Goal: Find specific page/section: Find specific page/section

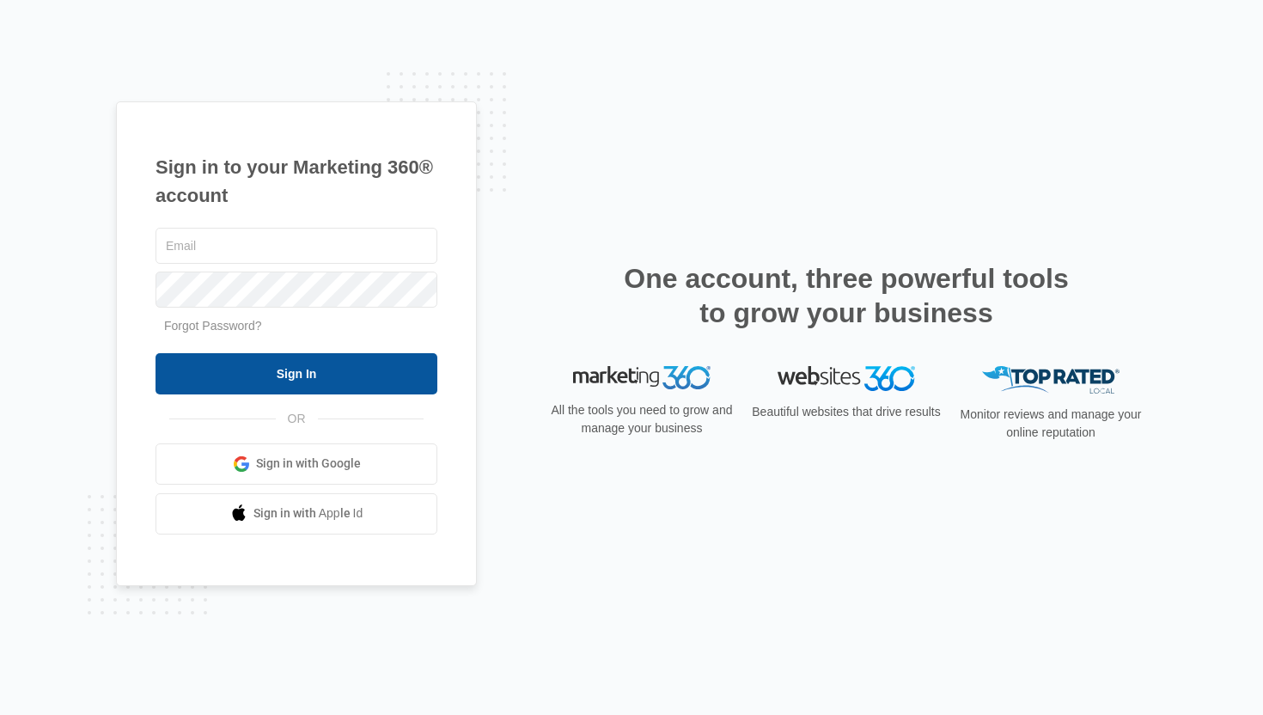
type input "kaitlyn.brunswig@madwire.com"
click at [363, 380] on input "Sign In" at bounding box center [296, 373] width 282 height 41
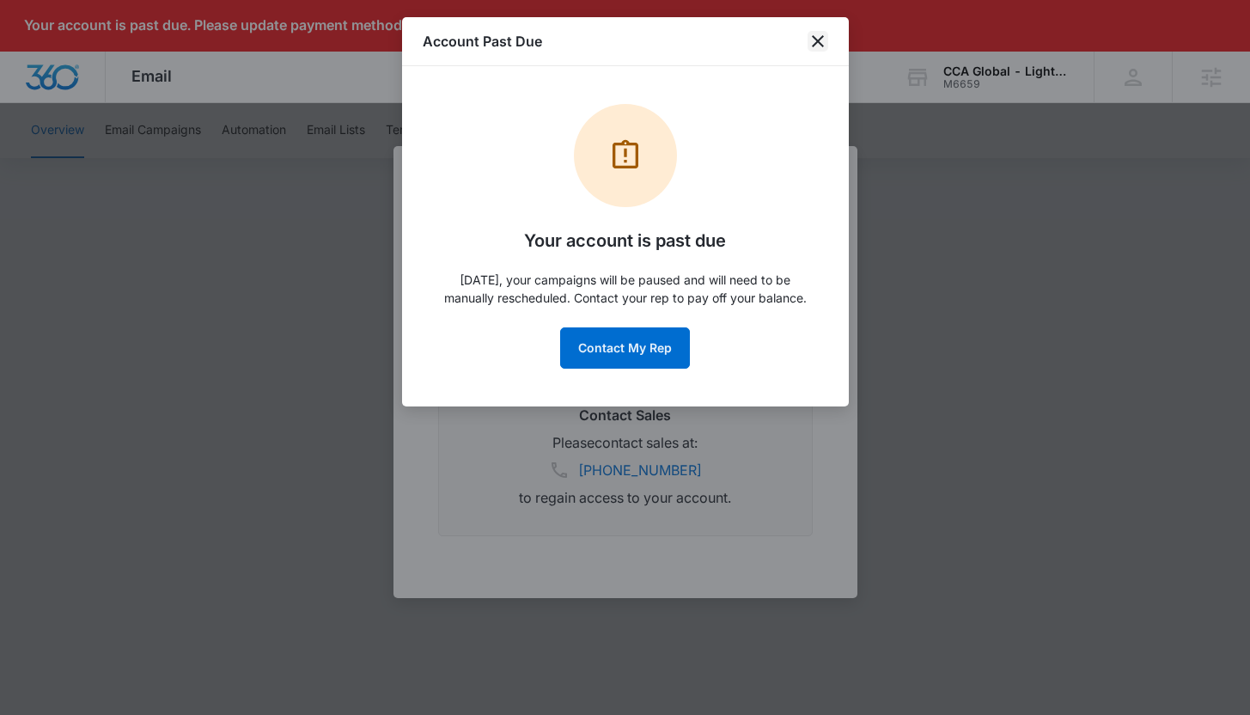
click at [815, 40] on icon "close" at bounding box center [817, 41] width 21 height 21
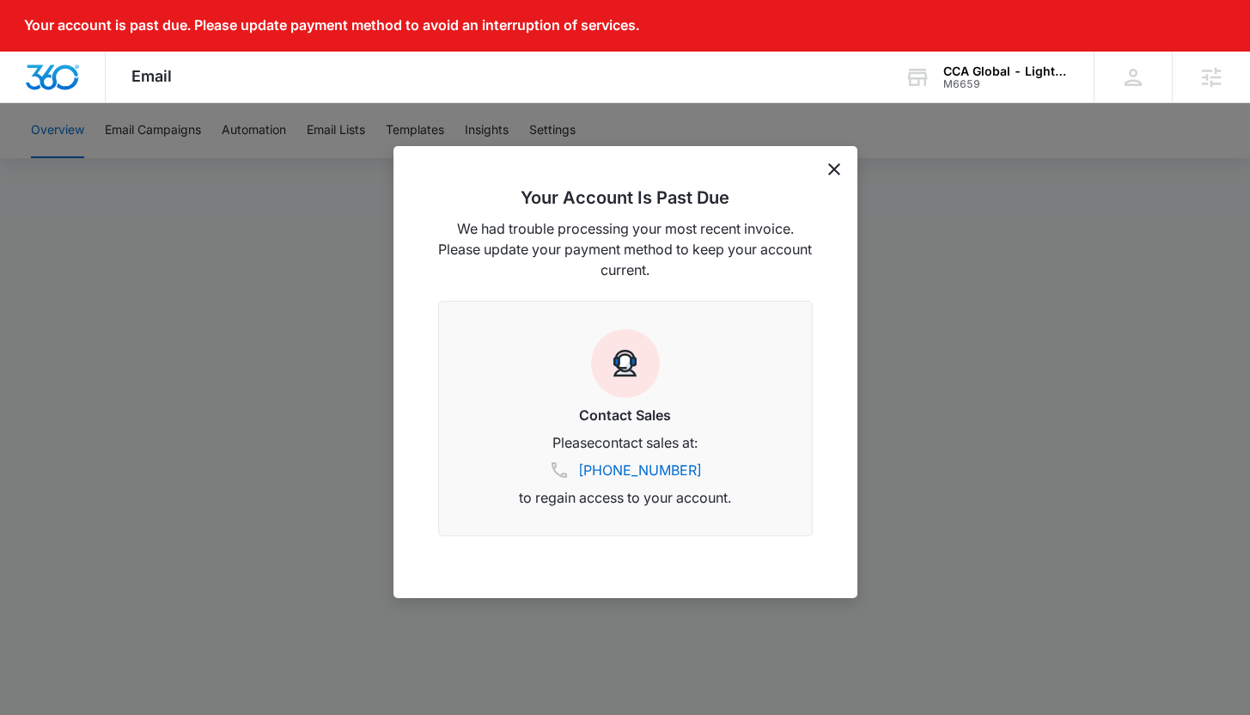
click at [831, 170] on icon "dismiss this dialog" at bounding box center [834, 169] width 12 height 12
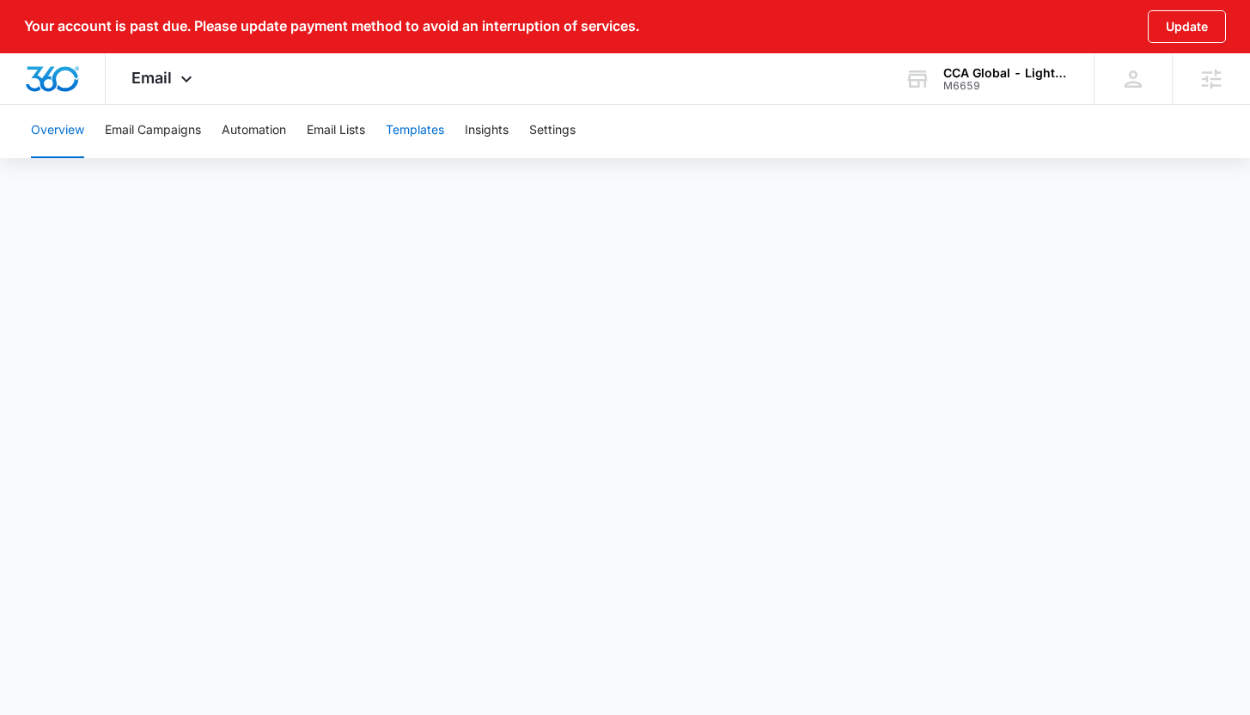
click at [414, 131] on button "Templates" at bounding box center [415, 130] width 58 height 55
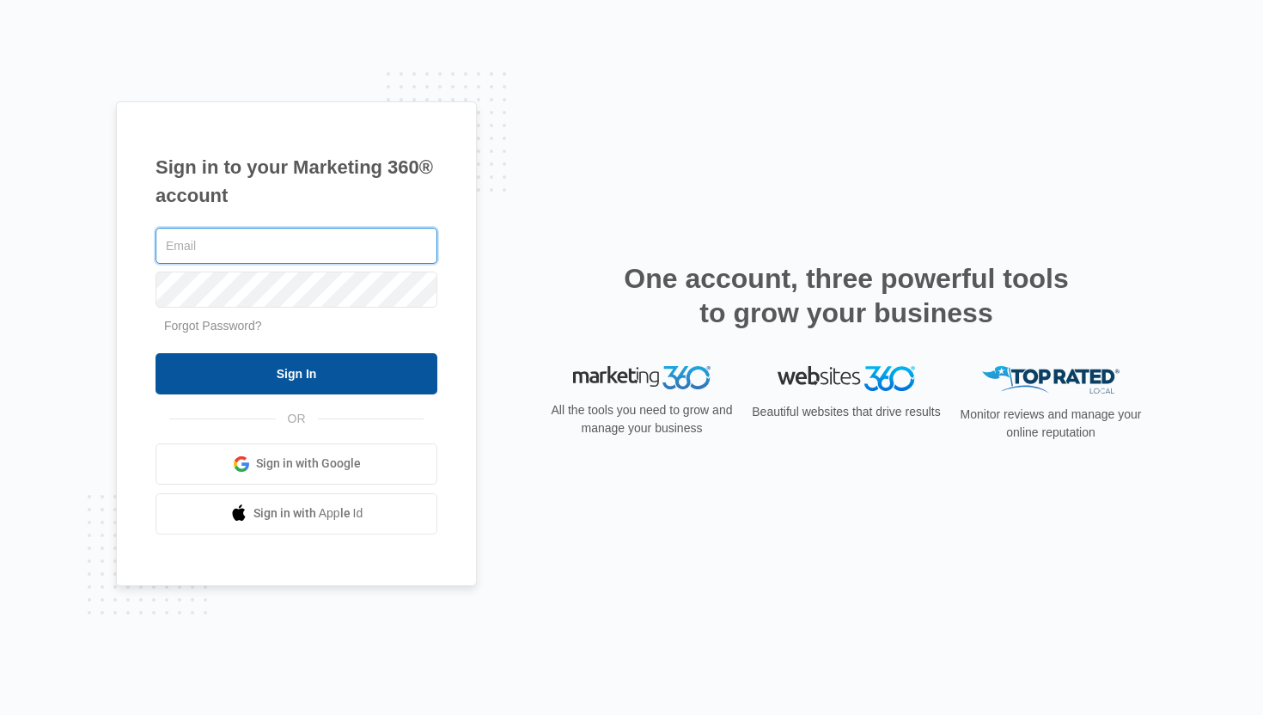
type input "kaitlyn.brunswig@madwire.com"
click at [345, 368] on input "Sign In" at bounding box center [296, 373] width 282 height 41
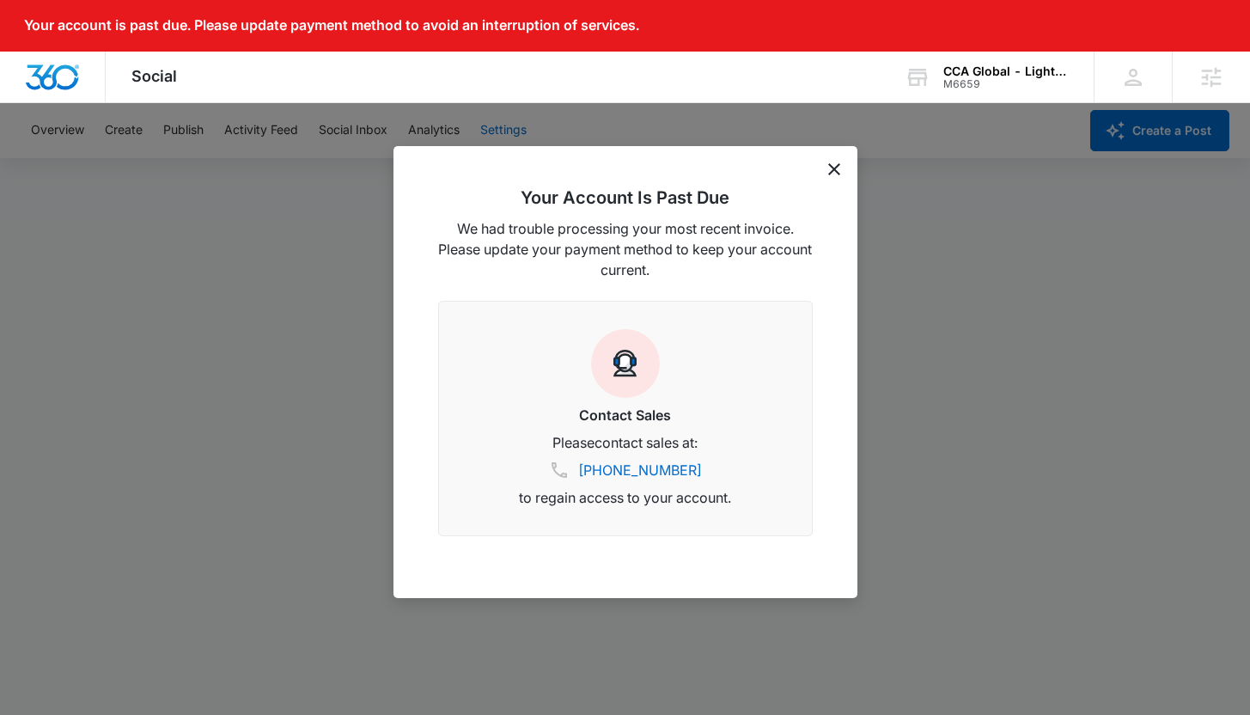
click at [825, 165] on div "Your Account Is Past Due We had trouble processing your most recent invoice. Pl…" at bounding box center [625, 372] width 464 height 452
click at [835, 167] on icon "dismiss this dialog" at bounding box center [834, 169] width 12 height 12
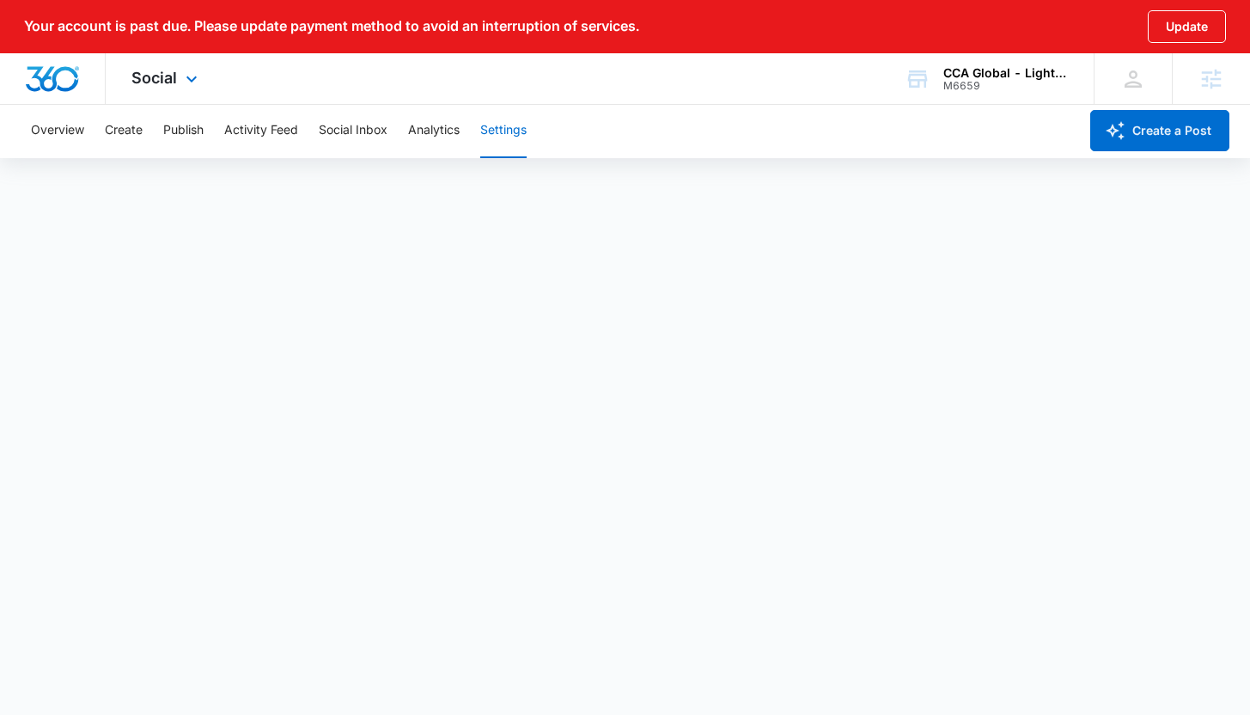
click at [179, 78] on div "Social Apps Websites Forms CRM Email Social Content Ads Intelligence Files Bran…" at bounding box center [167, 78] width 122 height 51
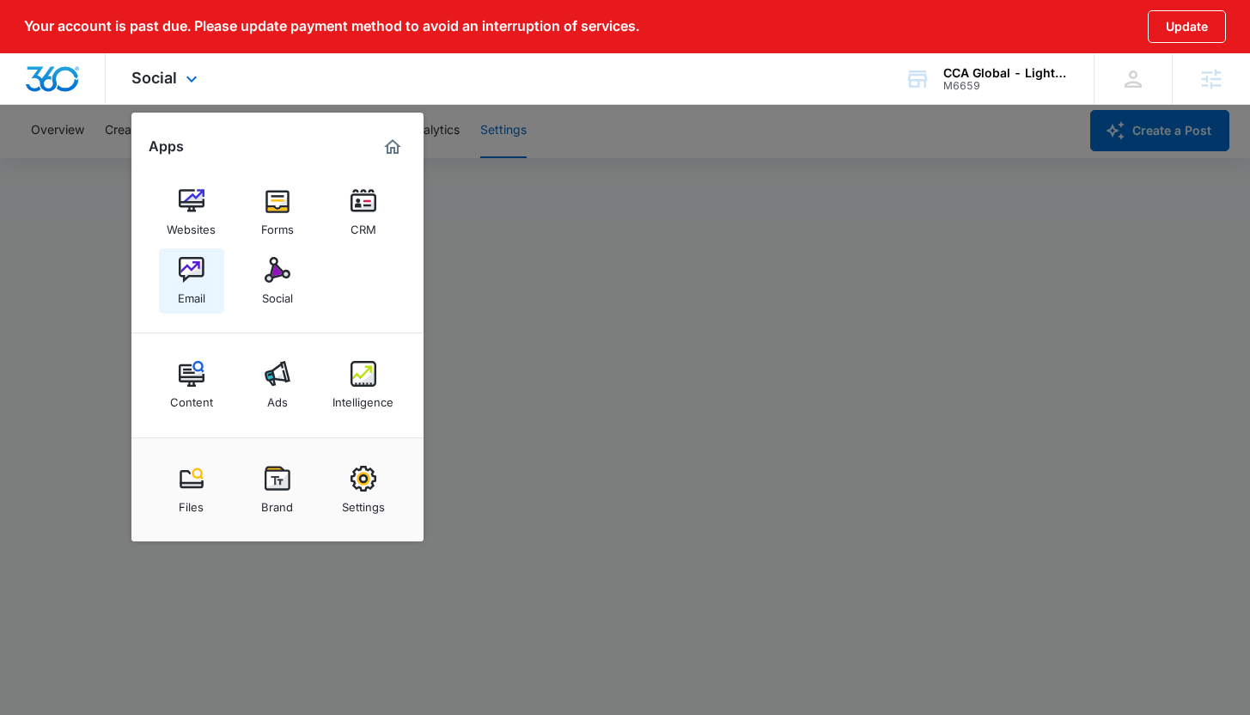
click at [181, 283] on div "Email" at bounding box center [191, 294] width 27 height 22
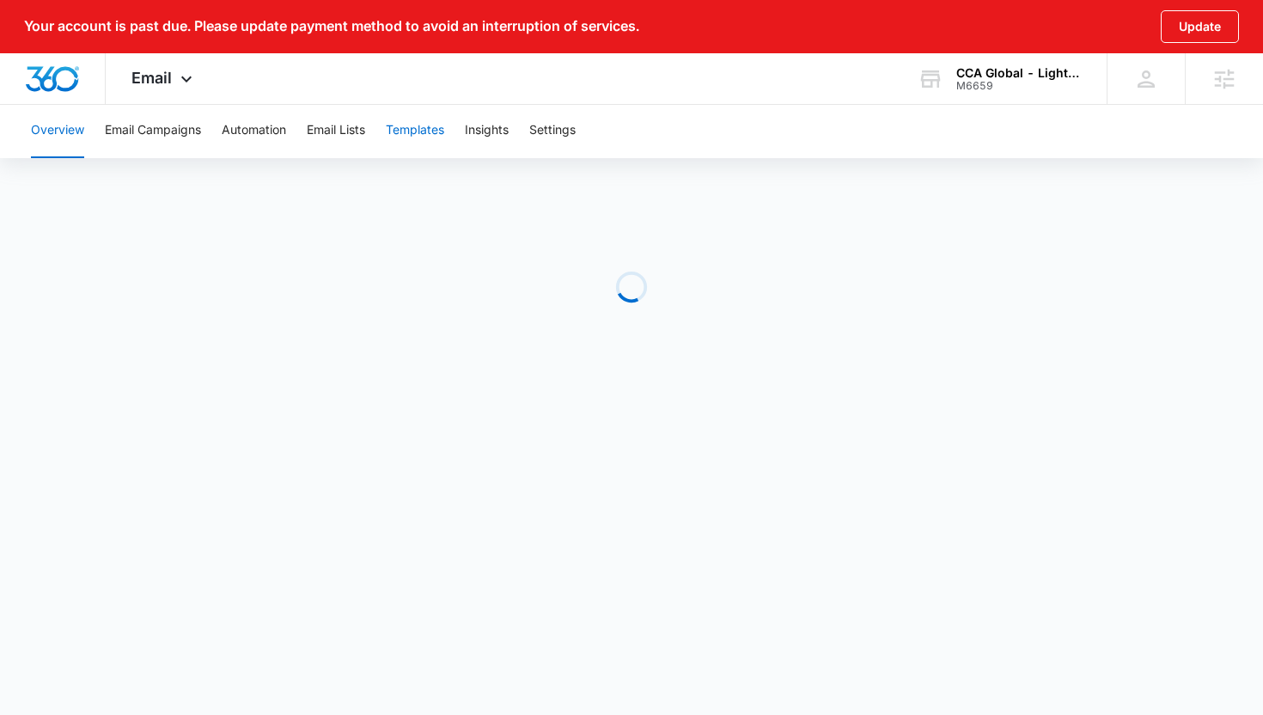
click at [432, 123] on button "Templates" at bounding box center [415, 130] width 58 height 55
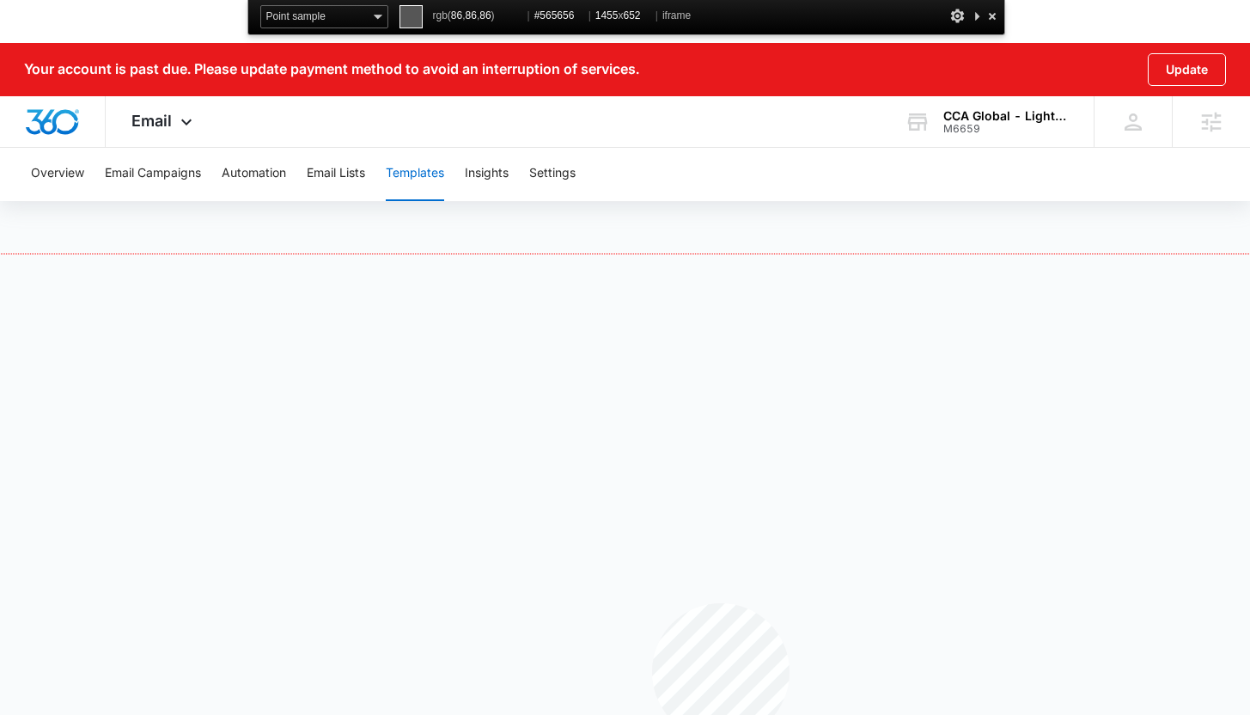
click at [652, 603] on div at bounding box center [625, 534] width 1250 height 560
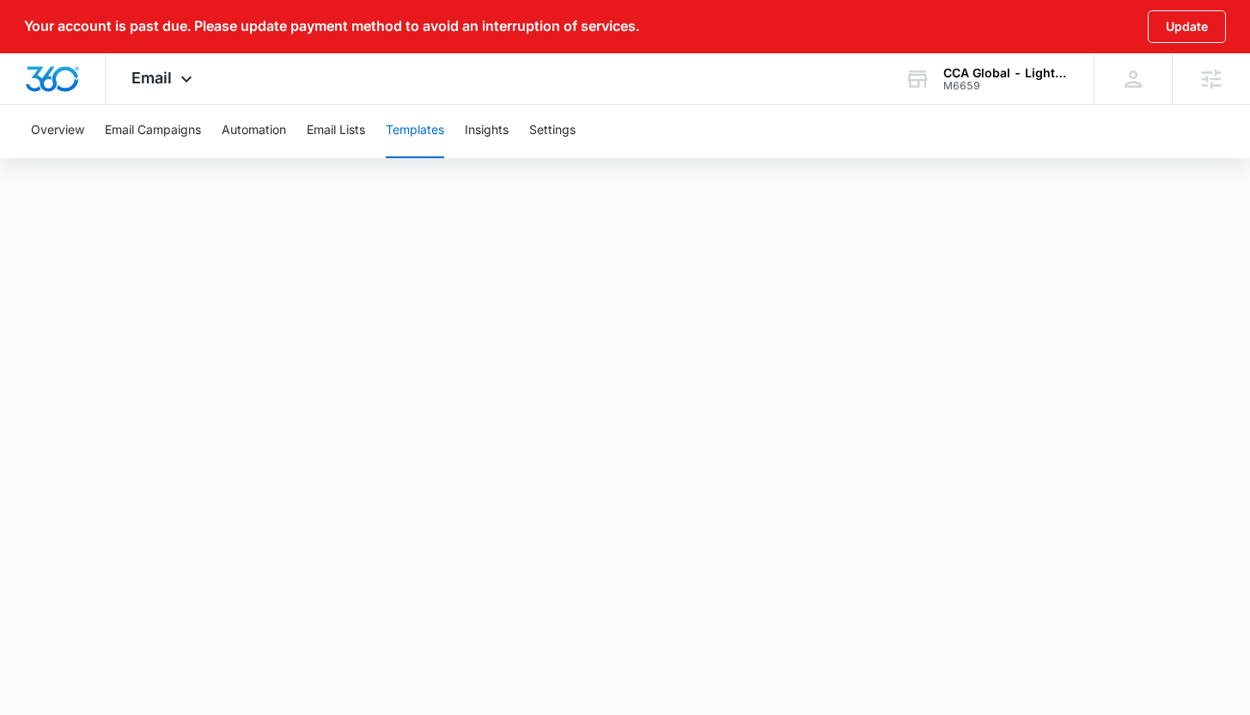
scroll to position [14, 0]
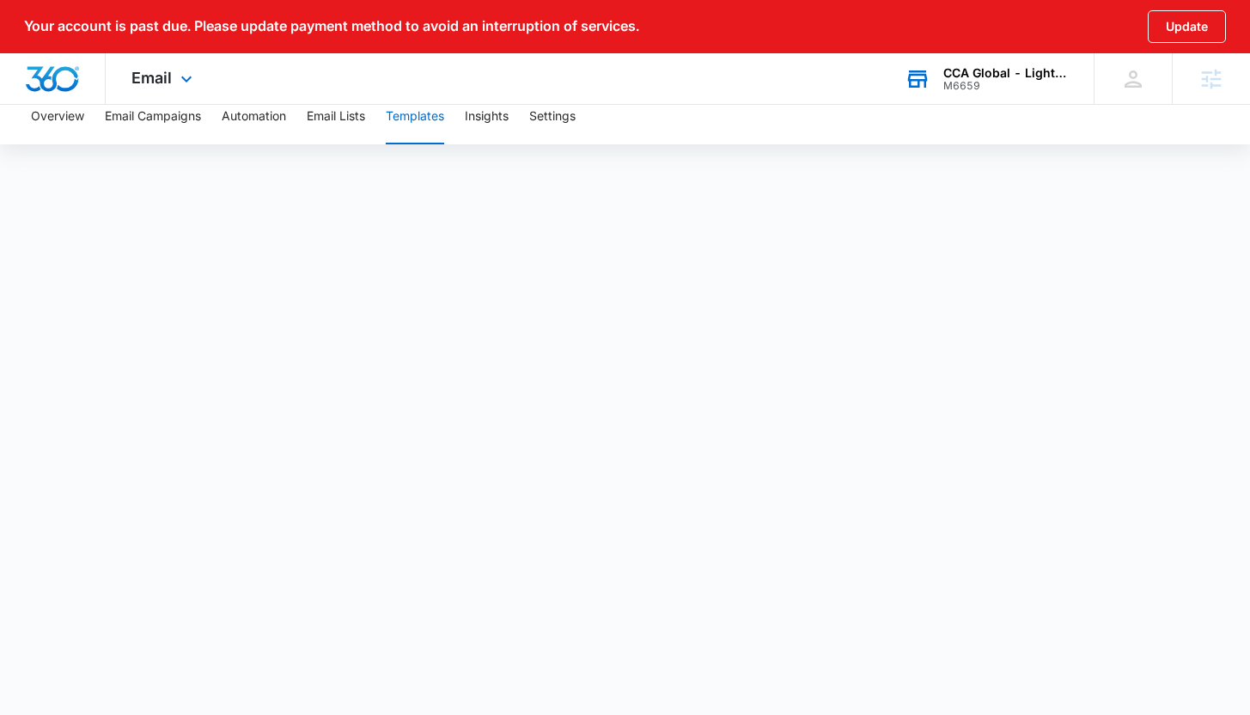
click at [961, 96] on div "CCA Global - Lighting One M6659 Your Accounts View All" at bounding box center [986, 78] width 215 height 51
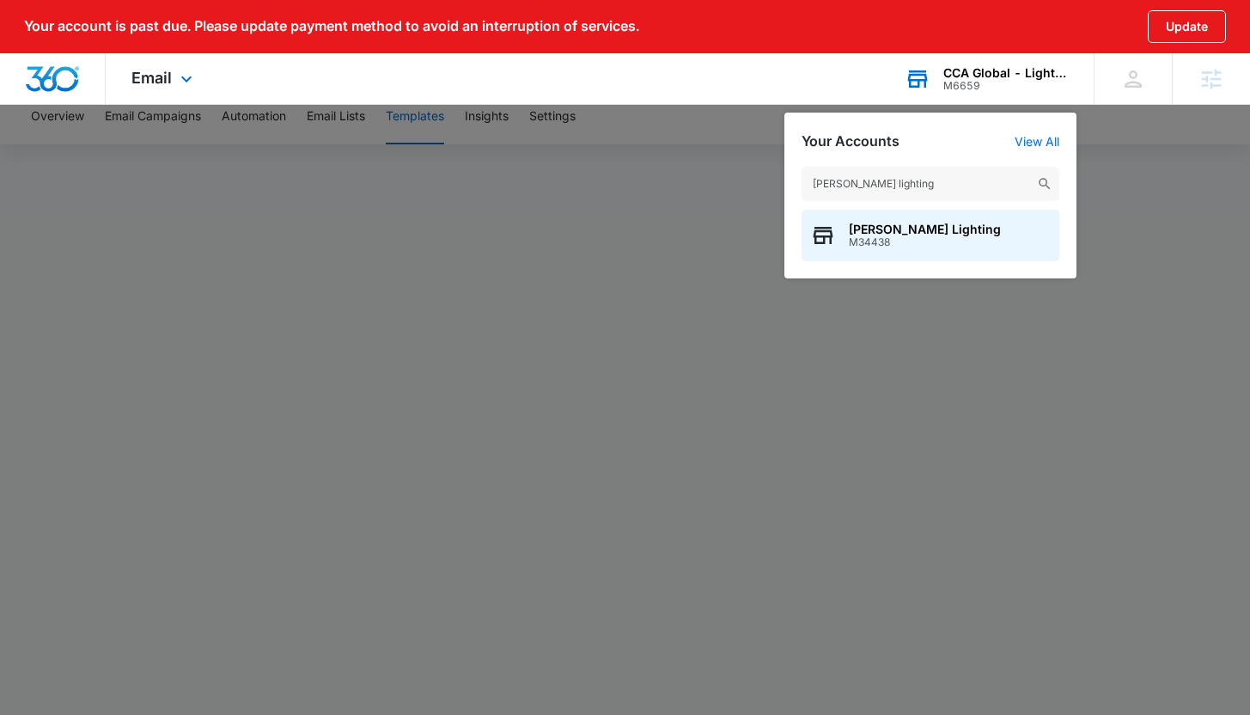
type input "[PERSON_NAME] lighting"
click at [867, 248] on div "[PERSON_NAME] Lighting M34438" at bounding box center [930, 236] width 258 height 52
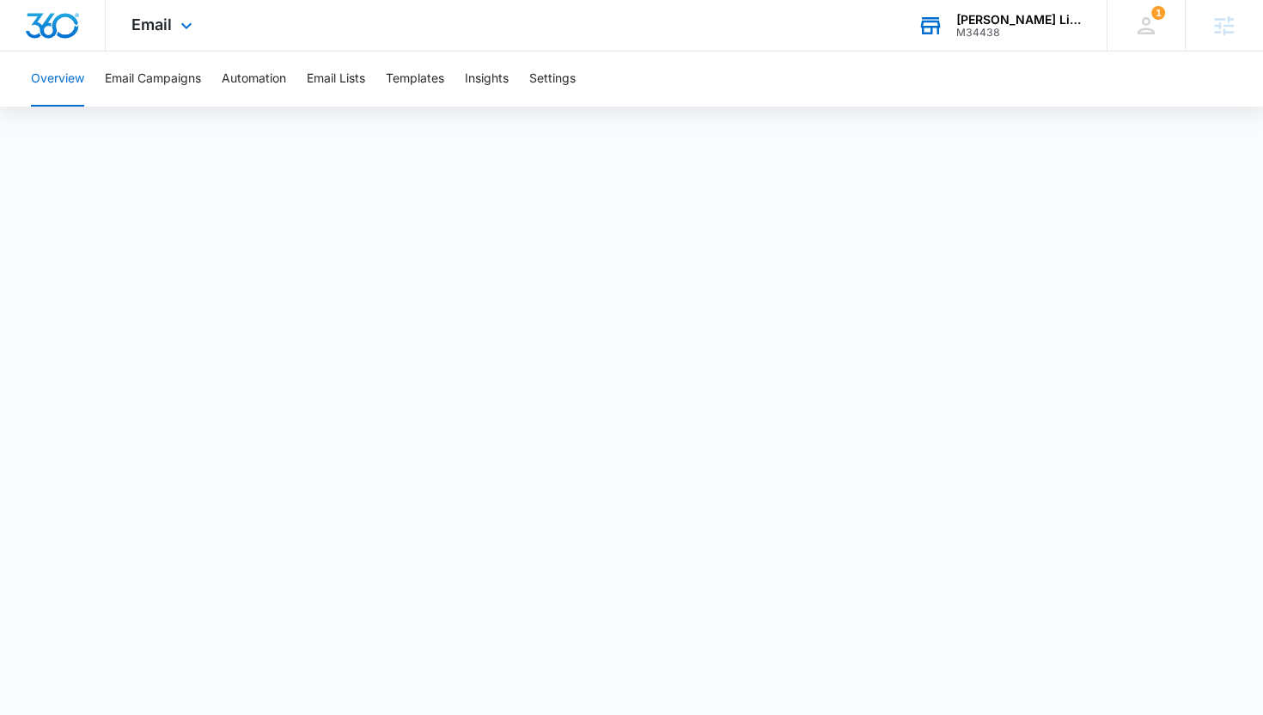
click at [378, 76] on div "Overview Email Campaigns Automation Email Lists Templates Insights Settings" at bounding box center [631, 79] width 1221 height 55
click at [397, 78] on button "Templates" at bounding box center [415, 79] width 58 height 55
click at [263, 88] on button "Automation" at bounding box center [254, 79] width 64 height 55
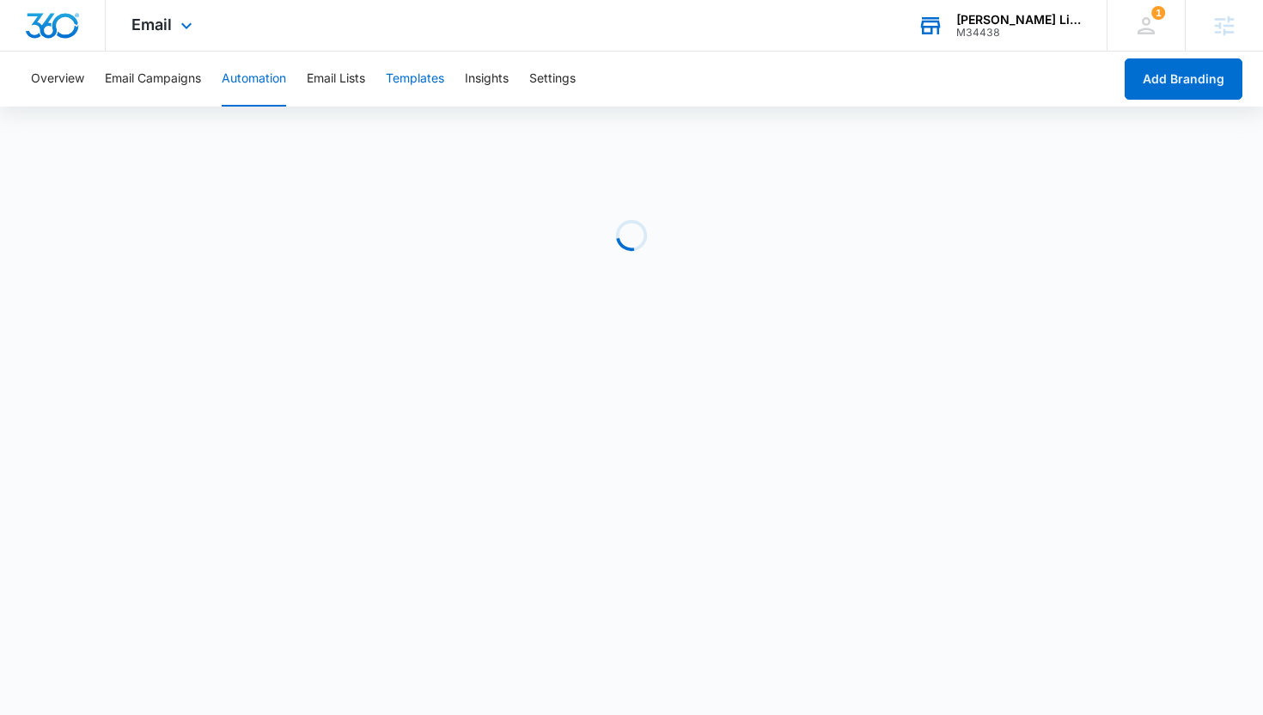
click at [411, 80] on button "Templates" at bounding box center [415, 79] width 58 height 55
click at [1015, 41] on div "[PERSON_NAME] Lighting M34438 Your Accounts View All" at bounding box center [999, 25] width 215 height 51
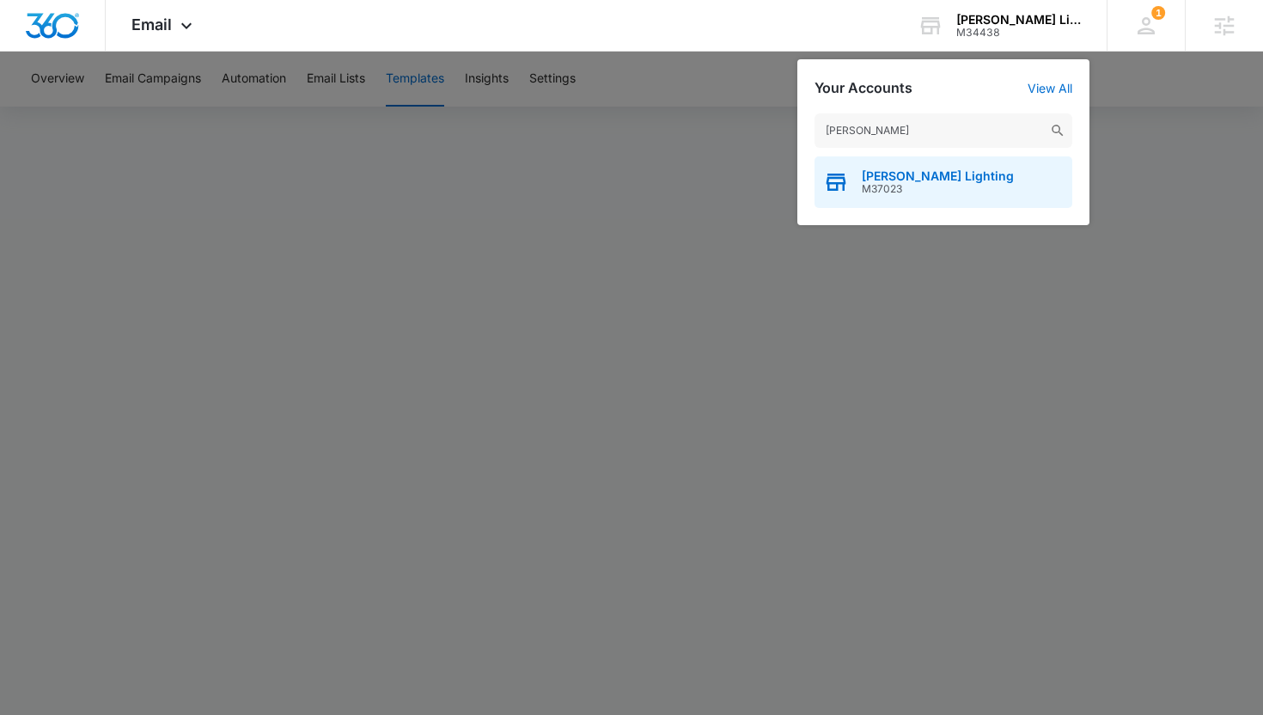
type input "[PERSON_NAME]"
click at [953, 185] on span "M37023" at bounding box center [938, 189] width 152 height 12
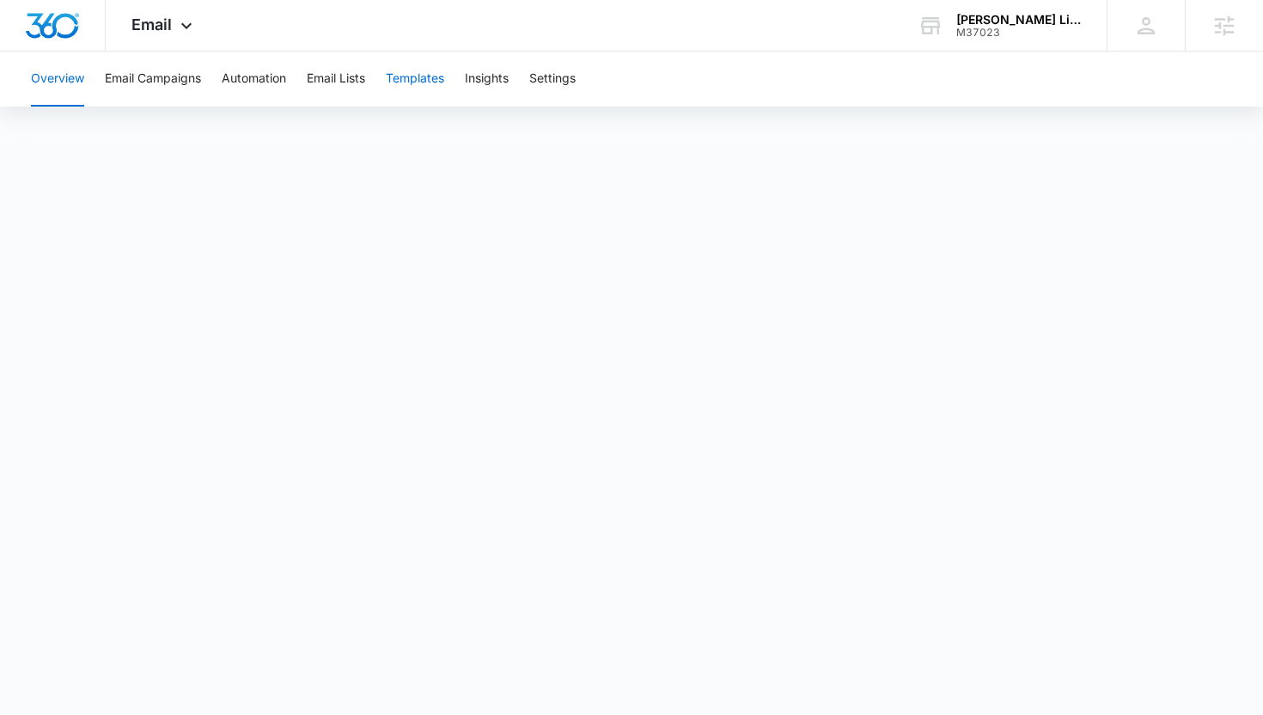
click at [426, 76] on button "Templates" at bounding box center [415, 79] width 58 height 55
click at [314, 82] on button "Email Lists" at bounding box center [336, 79] width 58 height 55
click at [432, 87] on button "Templates" at bounding box center [415, 79] width 58 height 55
click at [995, 30] on div "M37023" at bounding box center [1018, 33] width 125 height 12
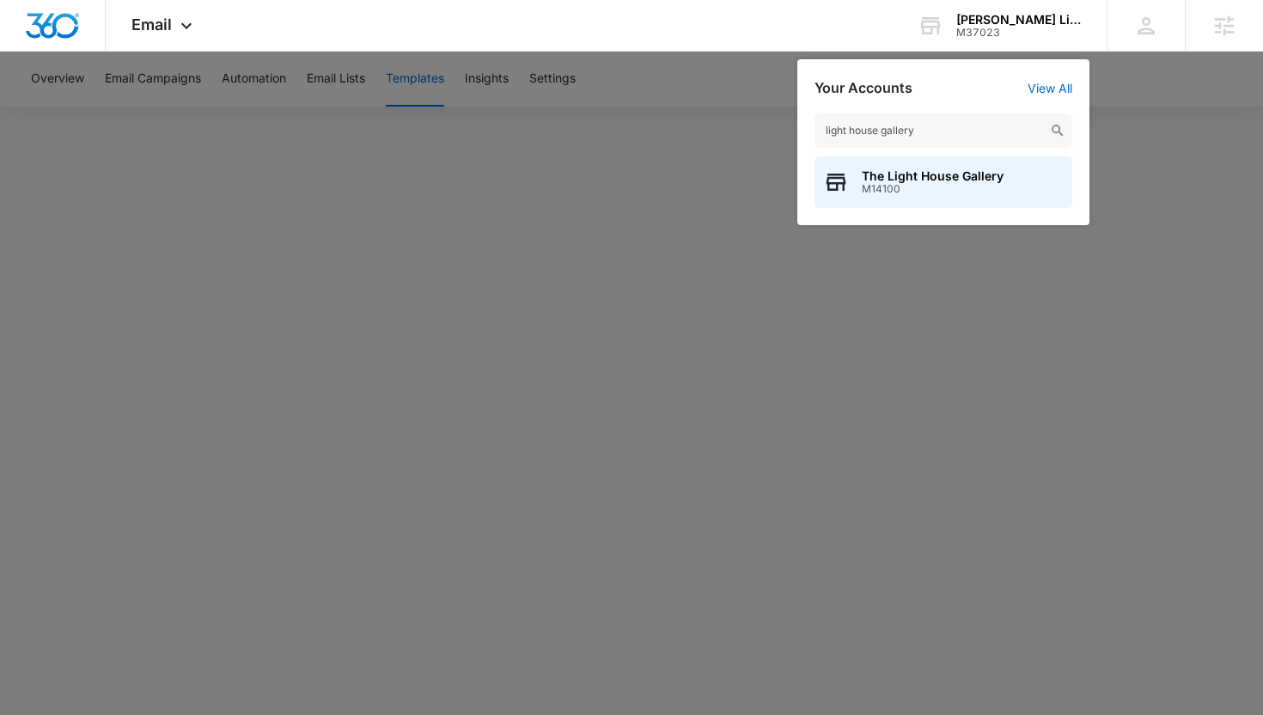
type input "light house gallery"
click at [891, 183] on span "M14100" at bounding box center [933, 189] width 142 height 12
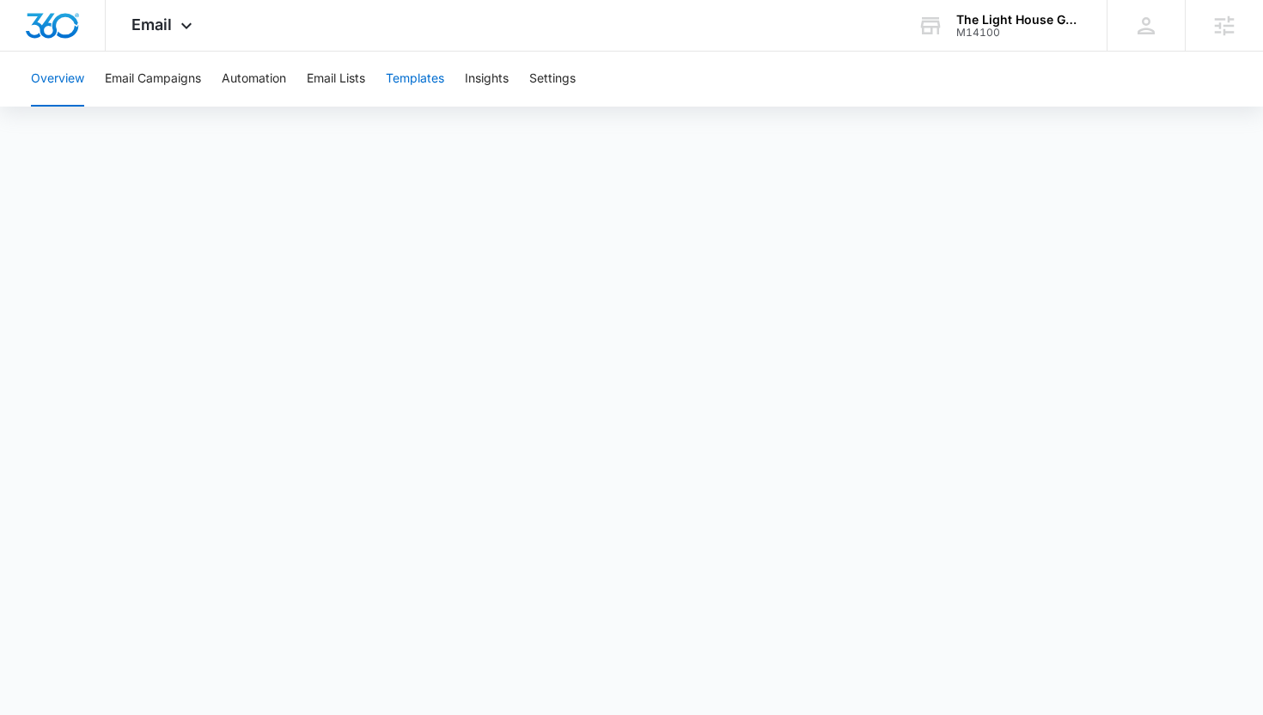
click at [429, 77] on button "Templates" at bounding box center [415, 79] width 58 height 55
click at [322, 85] on button "Email Lists" at bounding box center [336, 79] width 58 height 55
click at [423, 82] on button "Templates" at bounding box center [415, 79] width 58 height 55
click at [995, 34] on div "M14100" at bounding box center [1018, 33] width 125 height 12
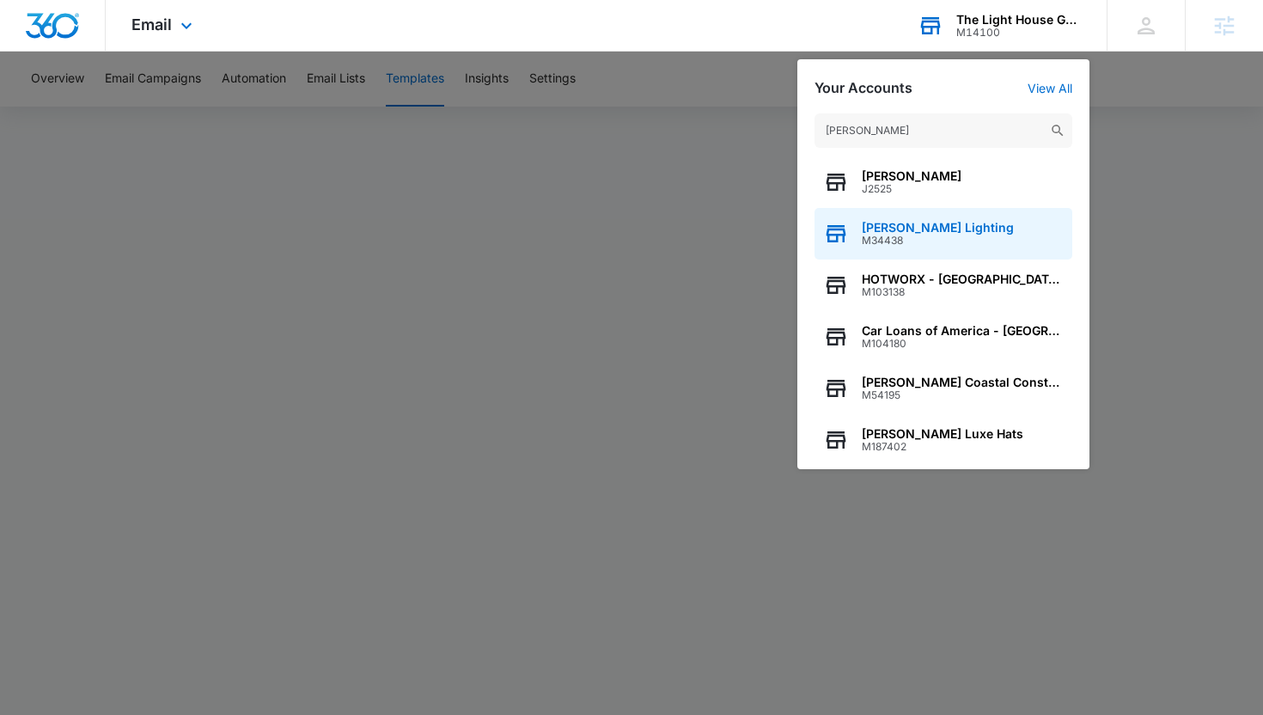
type input "[PERSON_NAME]"
click at [878, 231] on span "[PERSON_NAME] Lighting" at bounding box center [938, 228] width 152 height 14
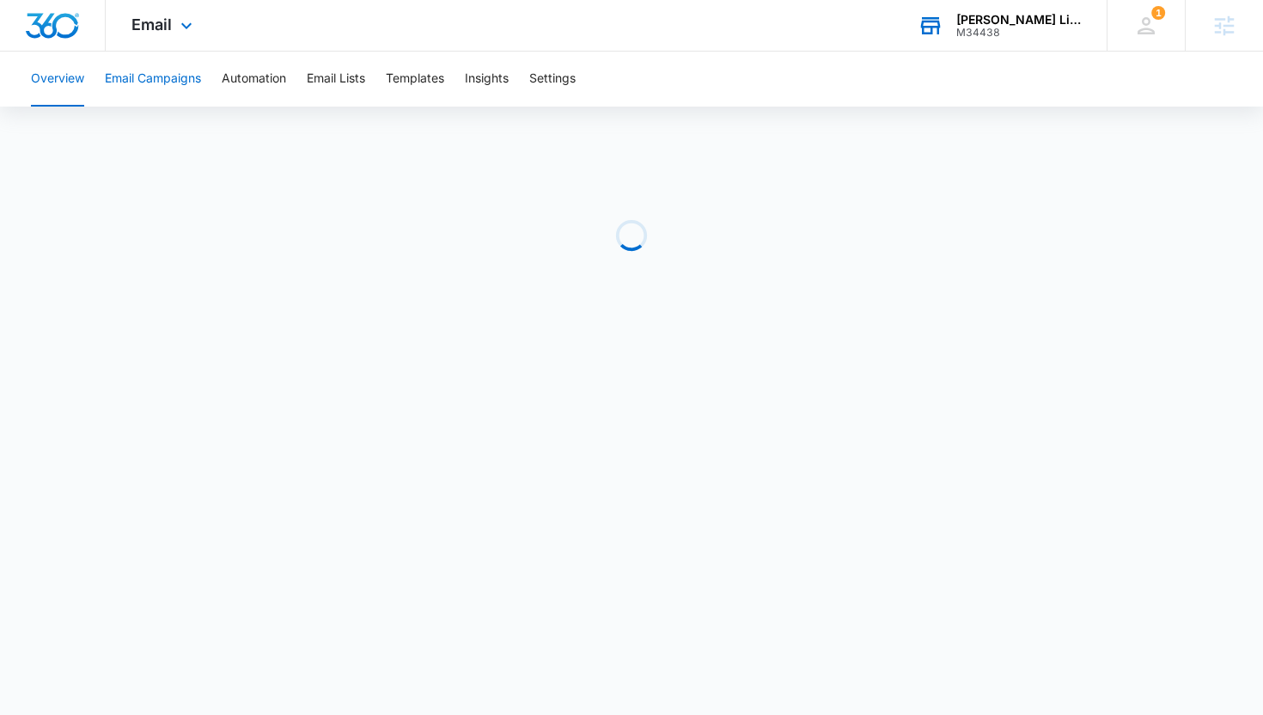
click at [131, 75] on button "Email Campaigns" at bounding box center [153, 79] width 96 height 55
click at [1002, 57] on div "Overview Email Campaigns Automation Email Lists Templates Insights Settings" at bounding box center [631, 79] width 1221 height 55
click at [1002, 31] on div "M34438" at bounding box center [1018, 33] width 125 height 12
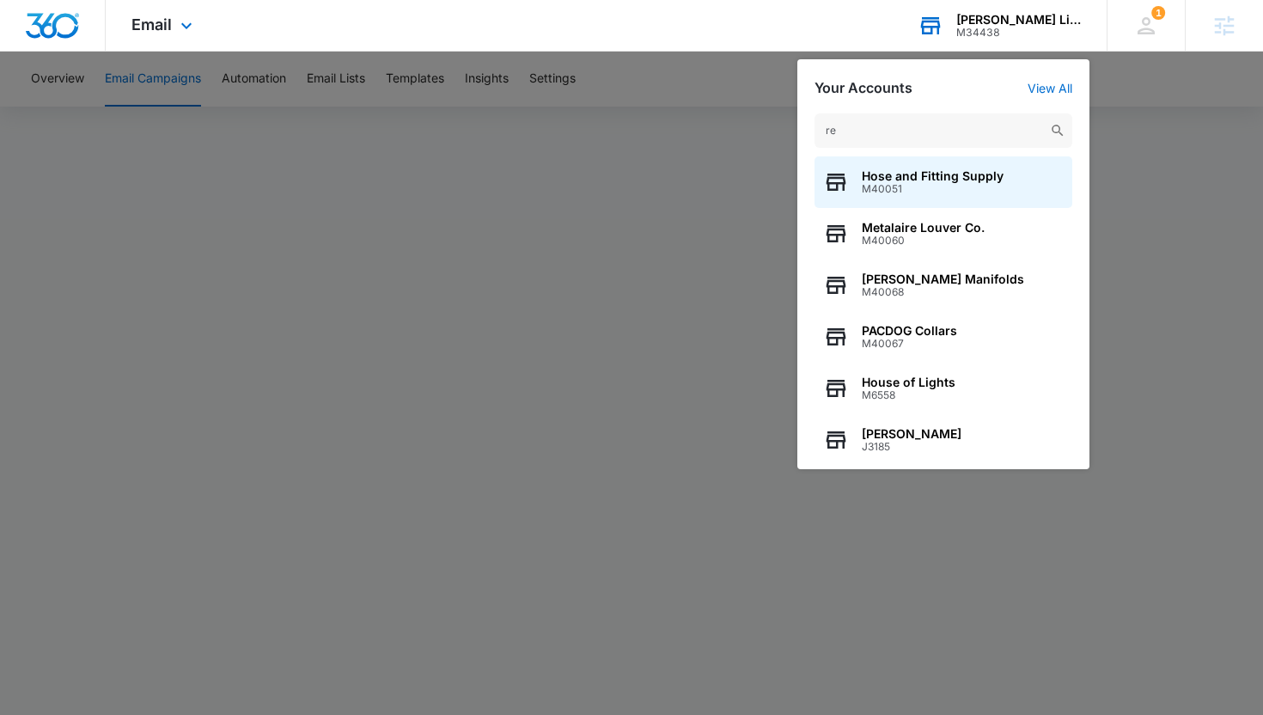
type input "r"
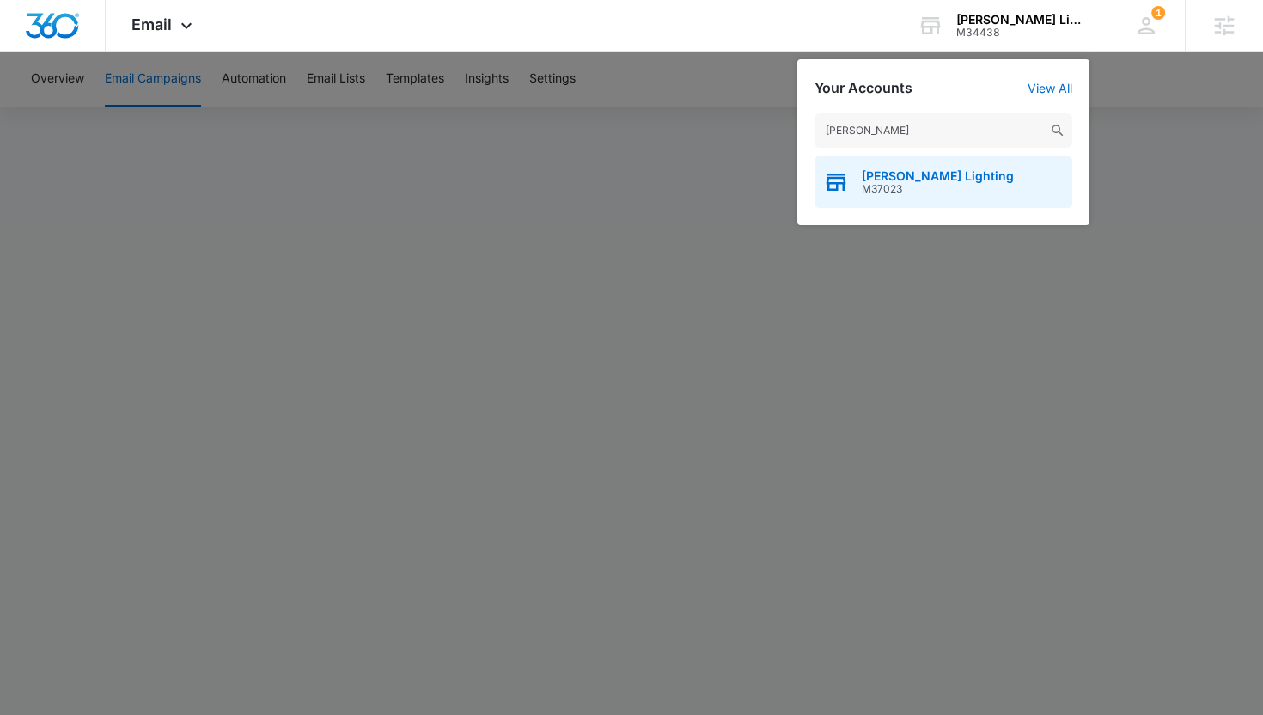
type input "[PERSON_NAME]"
click at [886, 179] on span "[PERSON_NAME] Lighting" at bounding box center [938, 176] width 152 height 14
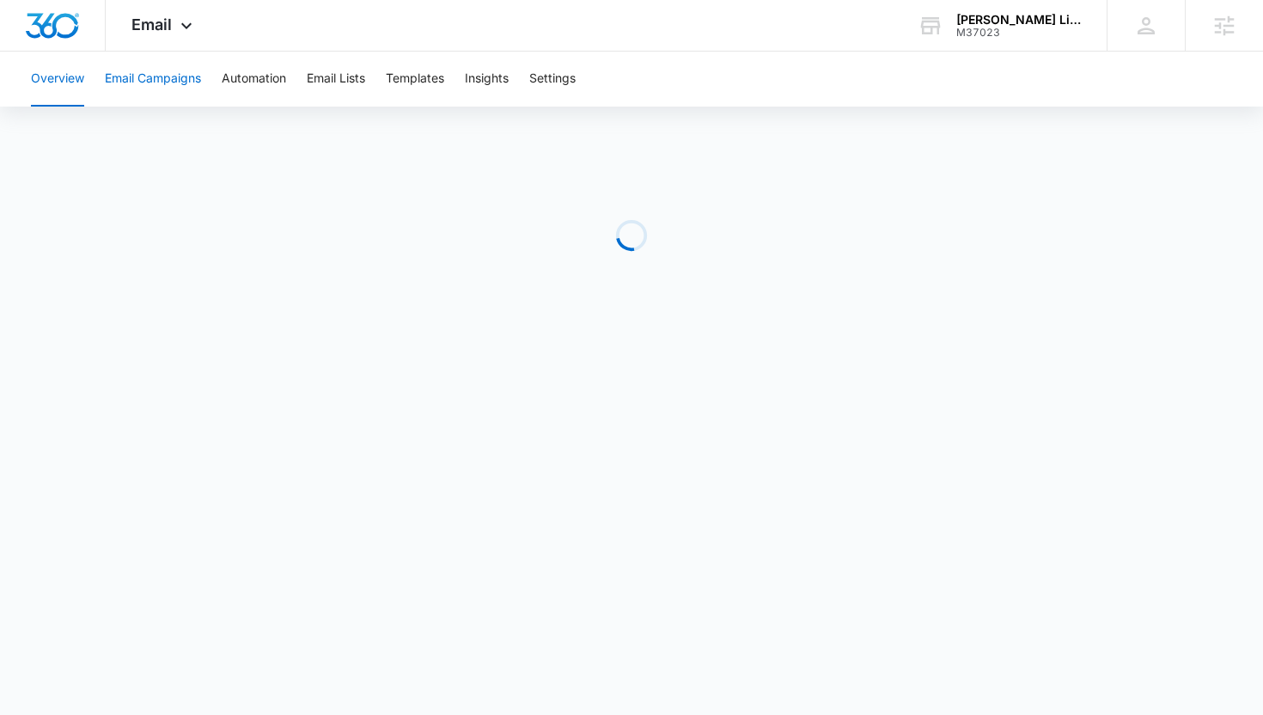
click at [169, 86] on button "Email Campaigns" at bounding box center [153, 79] width 96 height 55
click at [1005, 22] on div "[PERSON_NAME] Lighting" at bounding box center [1018, 20] width 125 height 14
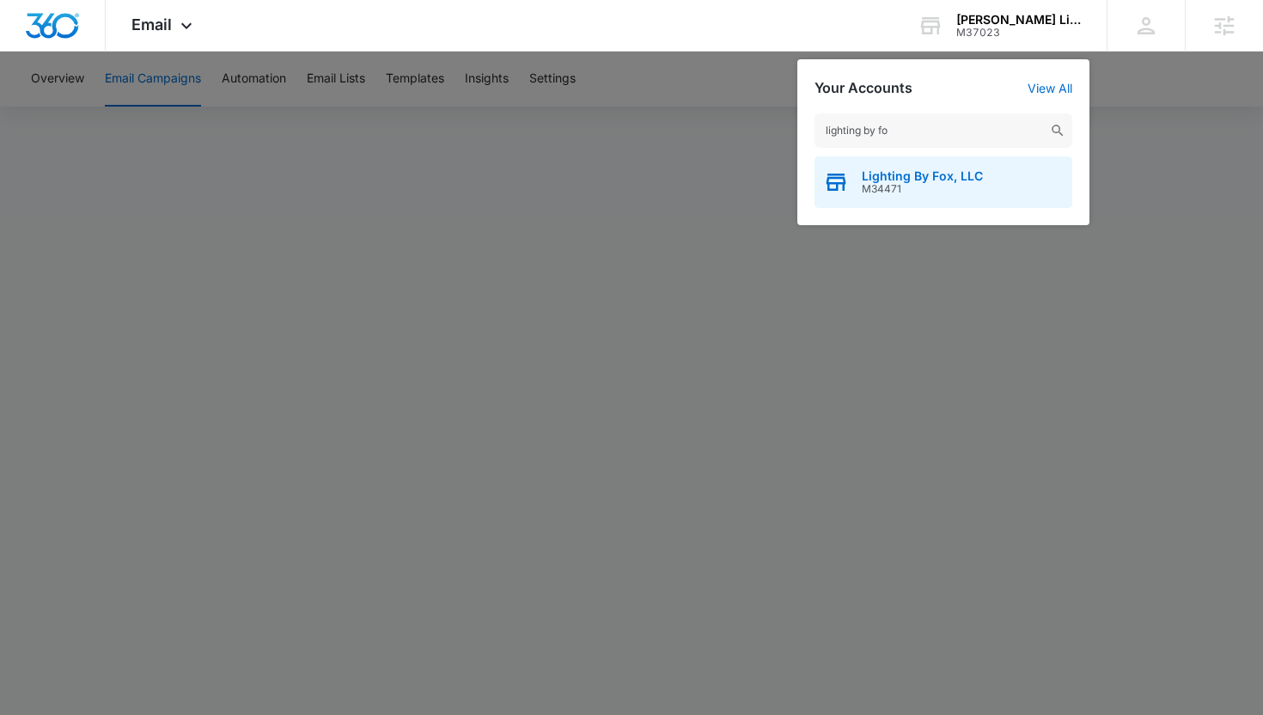
type input "lighting by fo"
click at [917, 185] on span "M34471" at bounding box center [922, 189] width 121 height 12
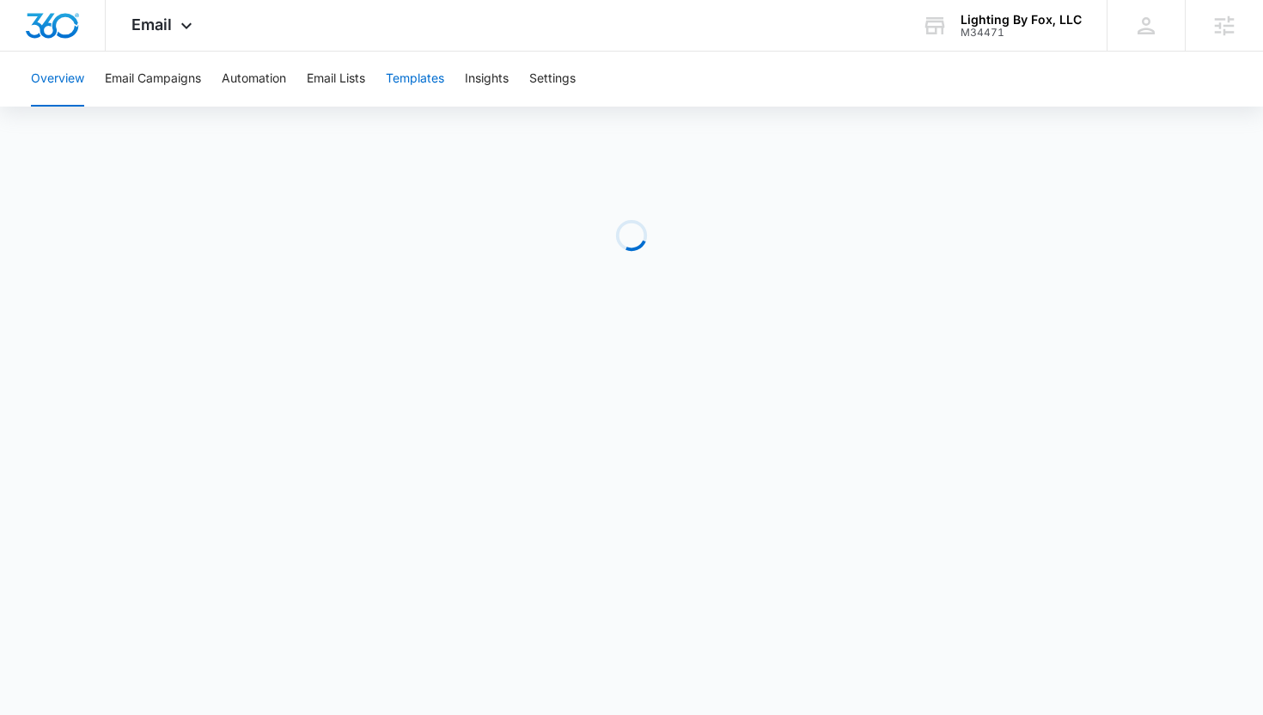
click at [425, 74] on button "Templates" at bounding box center [415, 79] width 58 height 55
click at [336, 81] on button "Email Lists" at bounding box center [336, 79] width 58 height 55
click at [398, 89] on button "Templates" at bounding box center [415, 79] width 58 height 55
click at [990, 30] on div "M34471" at bounding box center [1020, 33] width 121 height 12
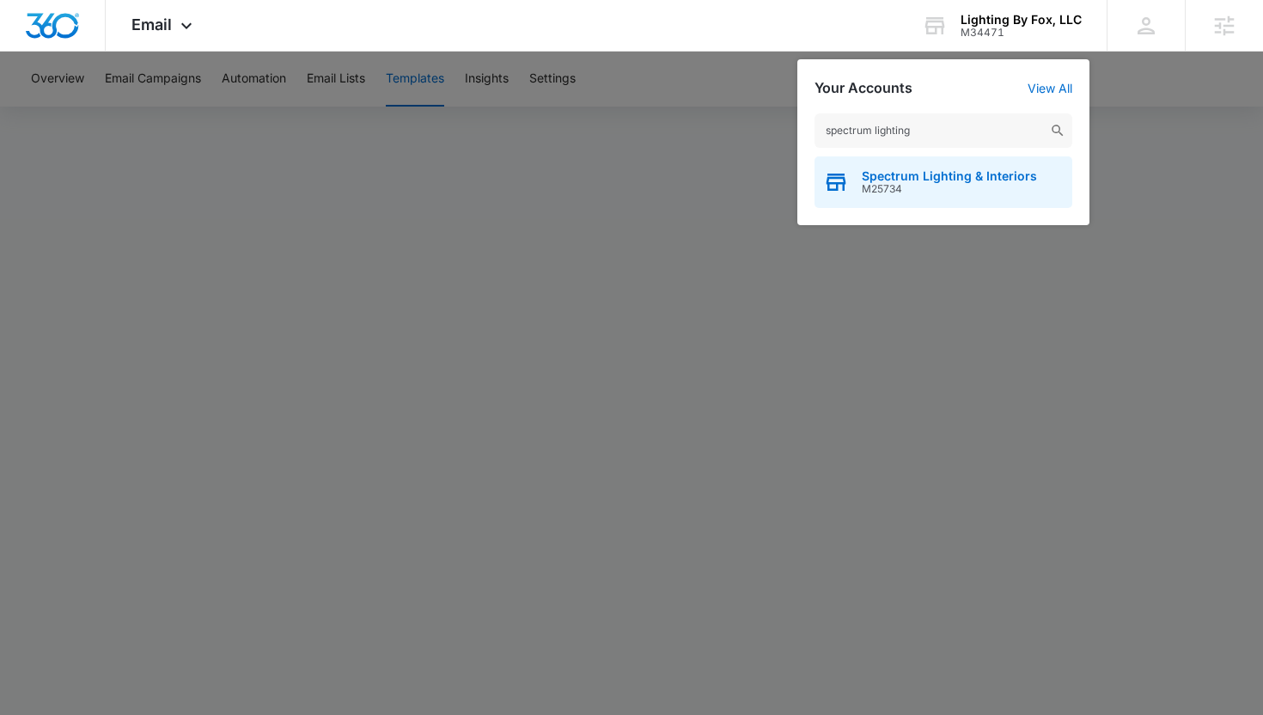
type input "spectrum lighting"
click at [962, 186] on span "M25734" at bounding box center [949, 189] width 175 height 12
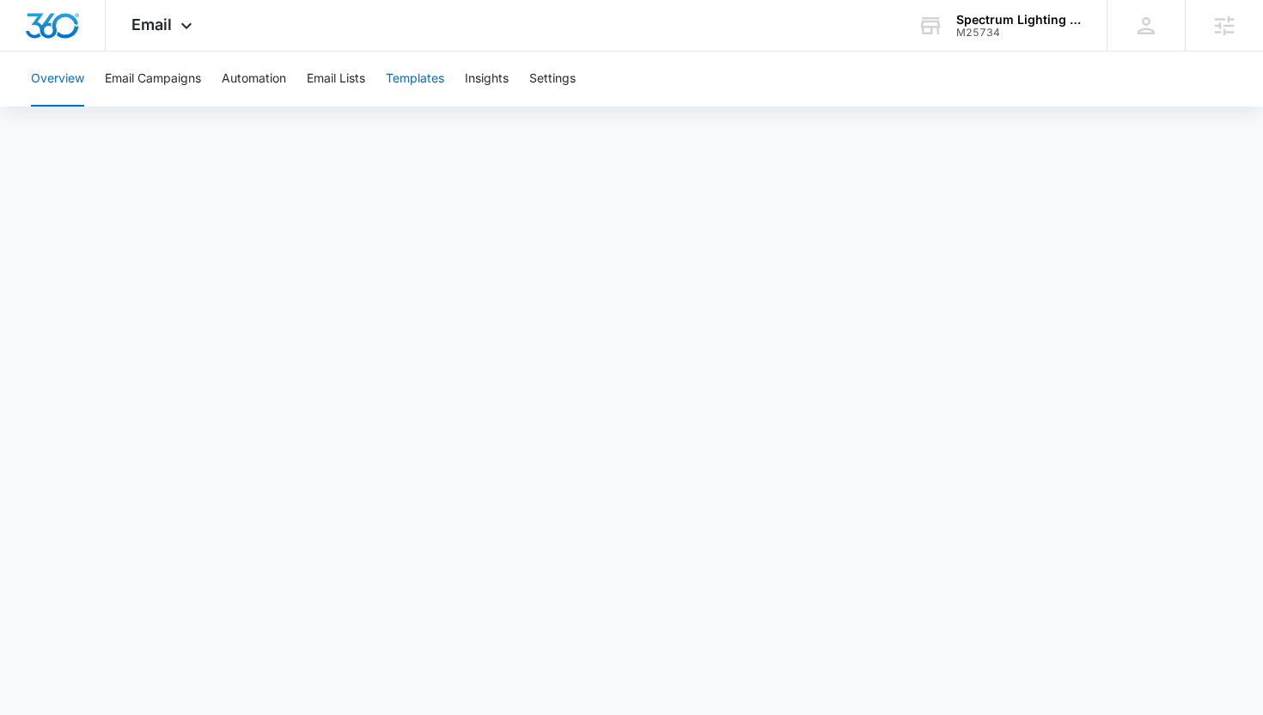
click at [411, 90] on button "Templates" at bounding box center [415, 79] width 58 height 55
click at [259, 85] on button "Automation" at bounding box center [254, 79] width 64 height 55
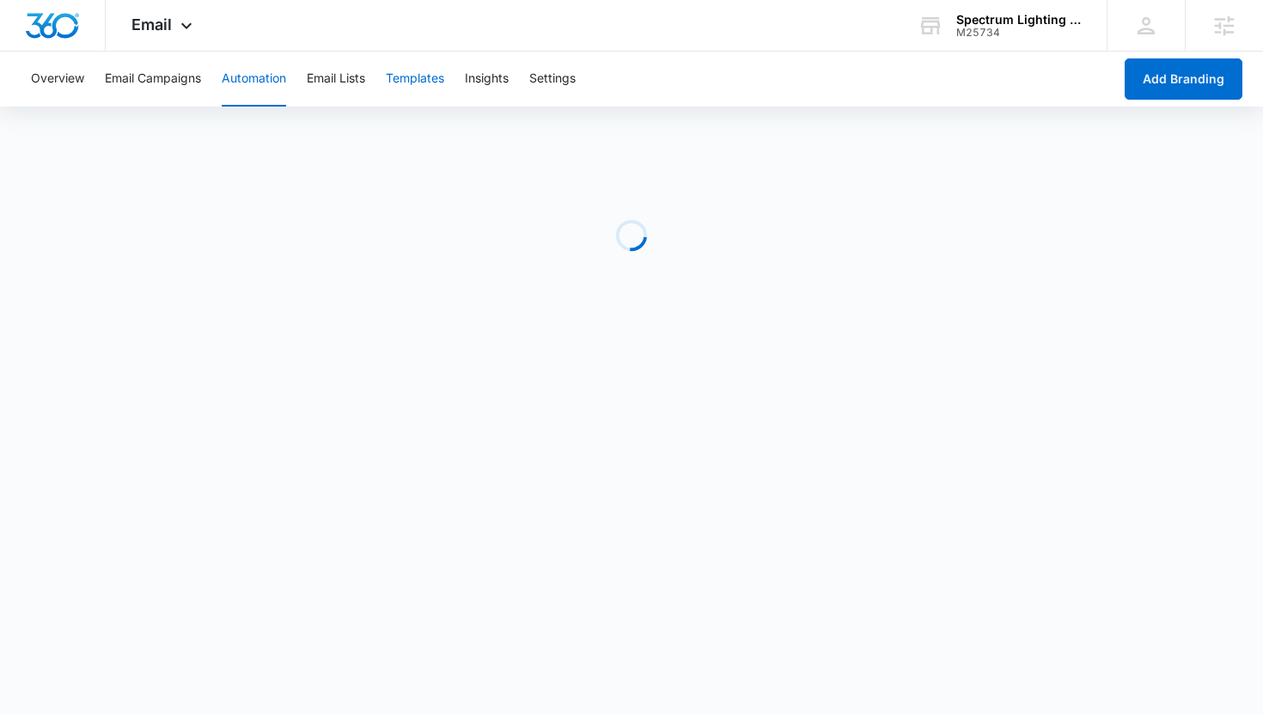
click at [439, 82] on button "Templates" at bounding box center [415, 79] width 58 height 55
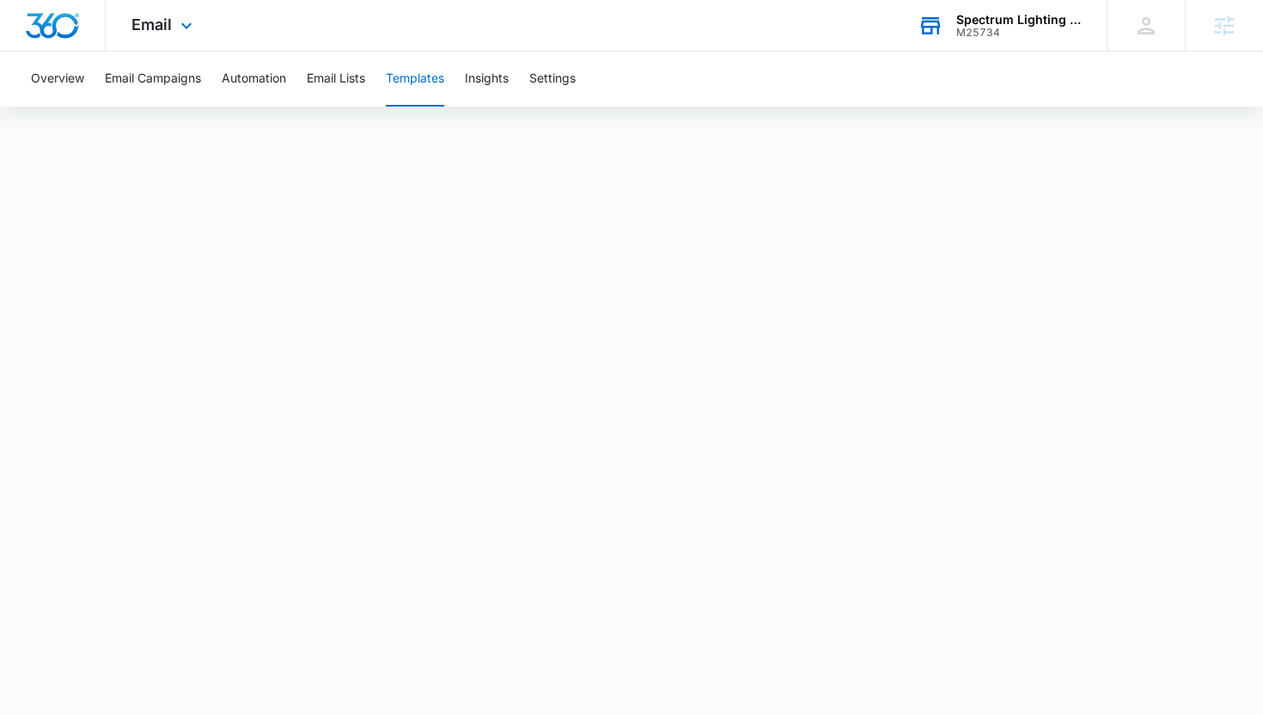
click at [997, 19] on div "Spectrum Lighting & Interiors" at bounding box center [1018, 20] width 125 height 14
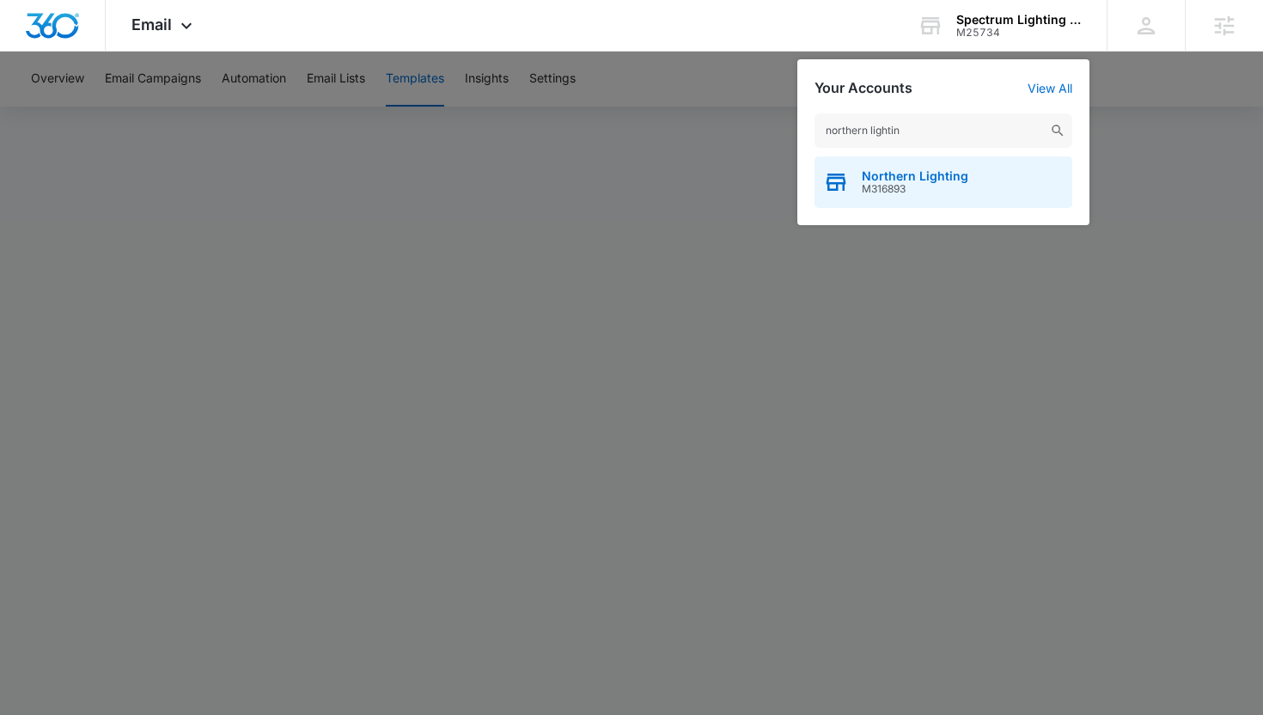
type input "northern lightin"
click at [903, 174] on span "Northern Lighting" at bounding box center [915, 176] width 107 height 14
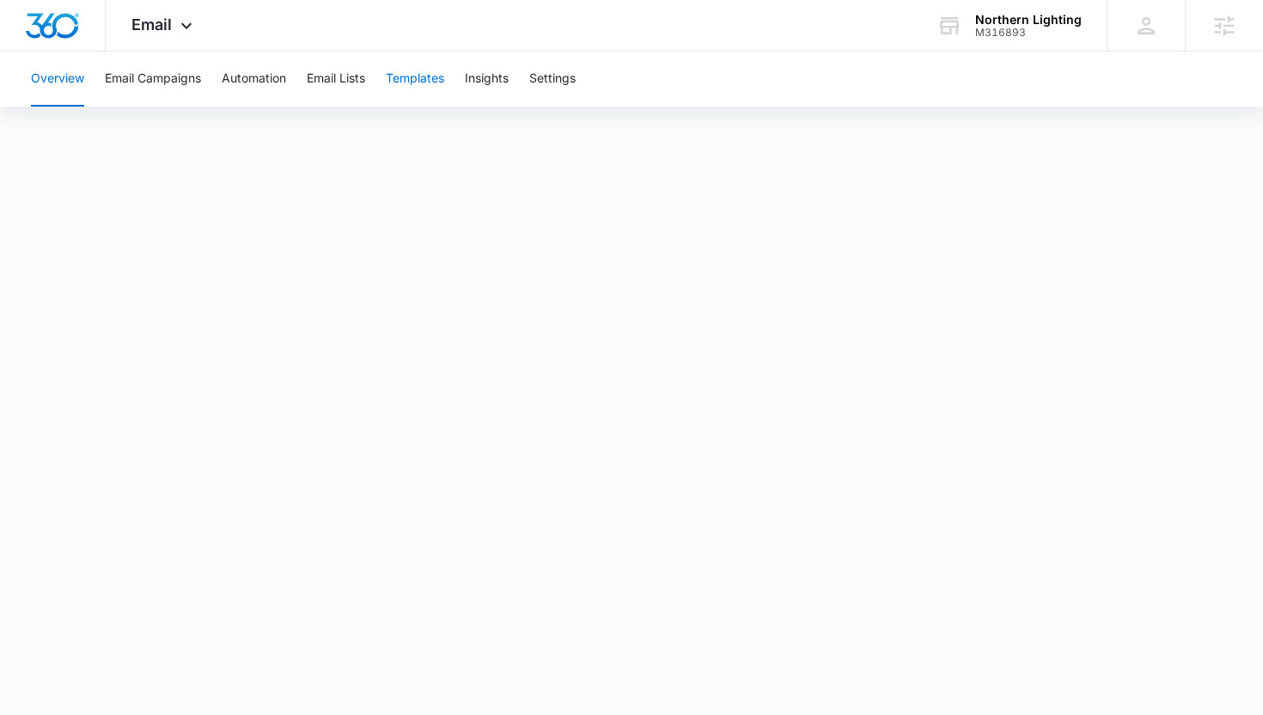
click at [425, 88] on button "Templates" at bounding box center [415, 79] width 58 height 55
click at [245, 82] on button "Automation" at bounding box center [254, 79] width 64 height 55
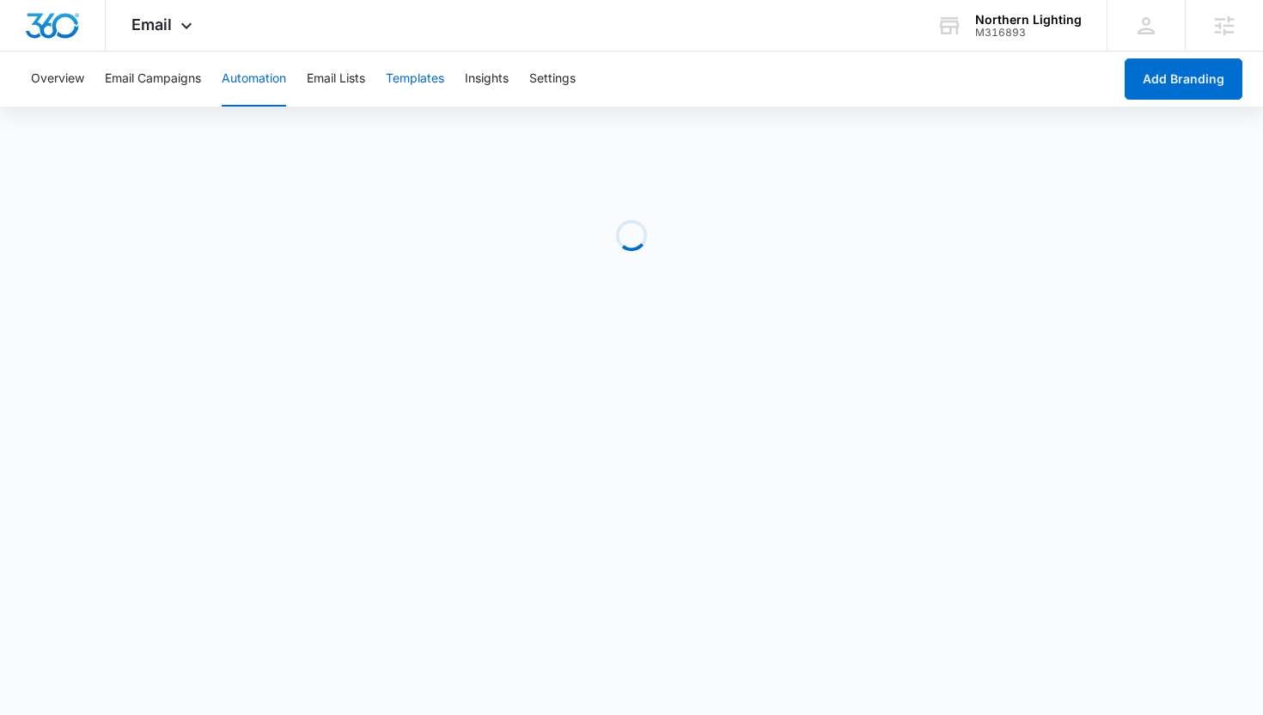
click at [423, 82] on button "Templates" at bounding box center [415, 79] width 58 height 55
click at [284, 87] on button "Automation" at bounding box center [254, 79] width 64 height 55
click at [400, 83] on button "Templates" at bounding box center [415, 79] width 58 height 55
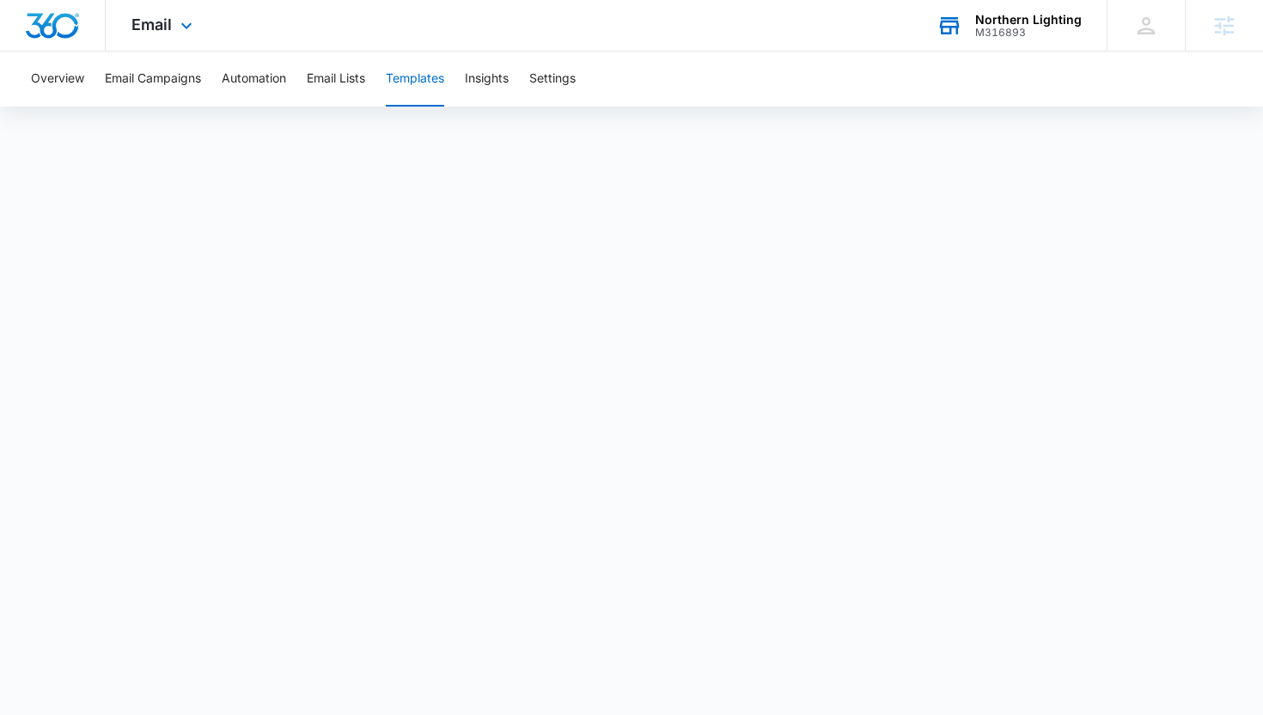
click at [993, 29] on div "M316893" at bounding box center [1028, 33] width 107 height 12
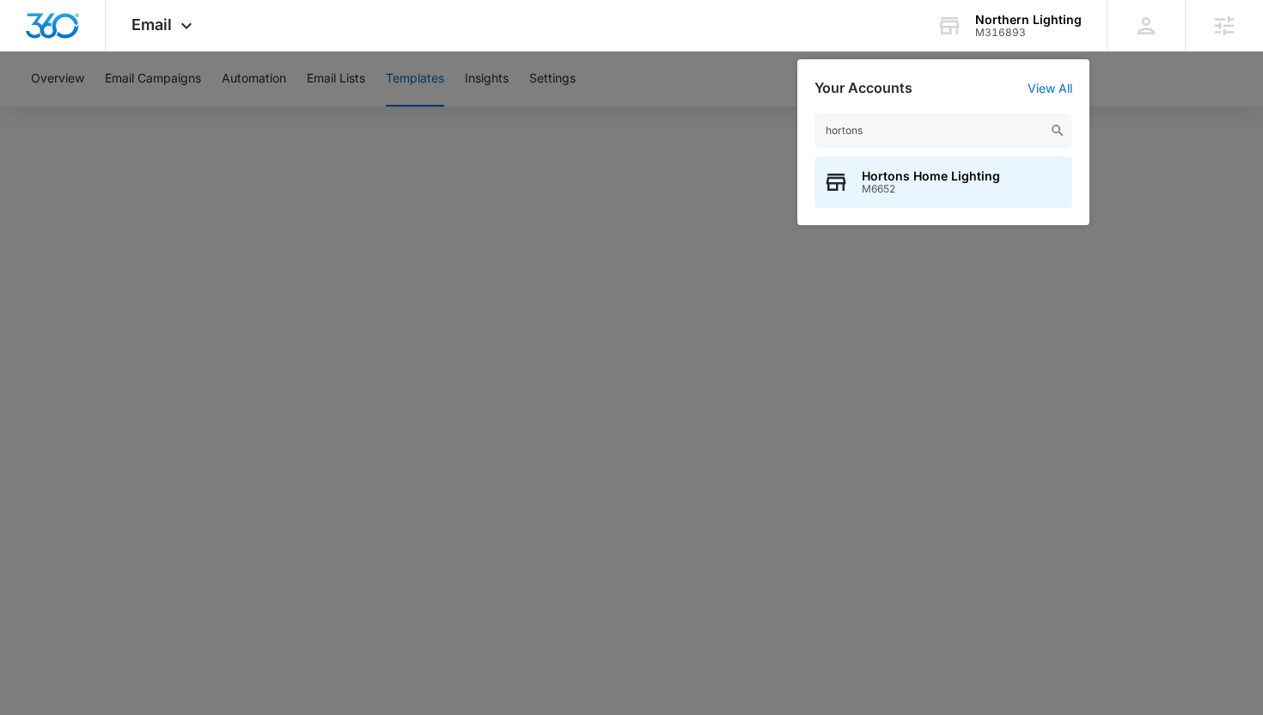
type input "hortons"
click at [874, 178] on span "Hortons Home Lighting" at bounding box center [931, 176] width 138 height 14
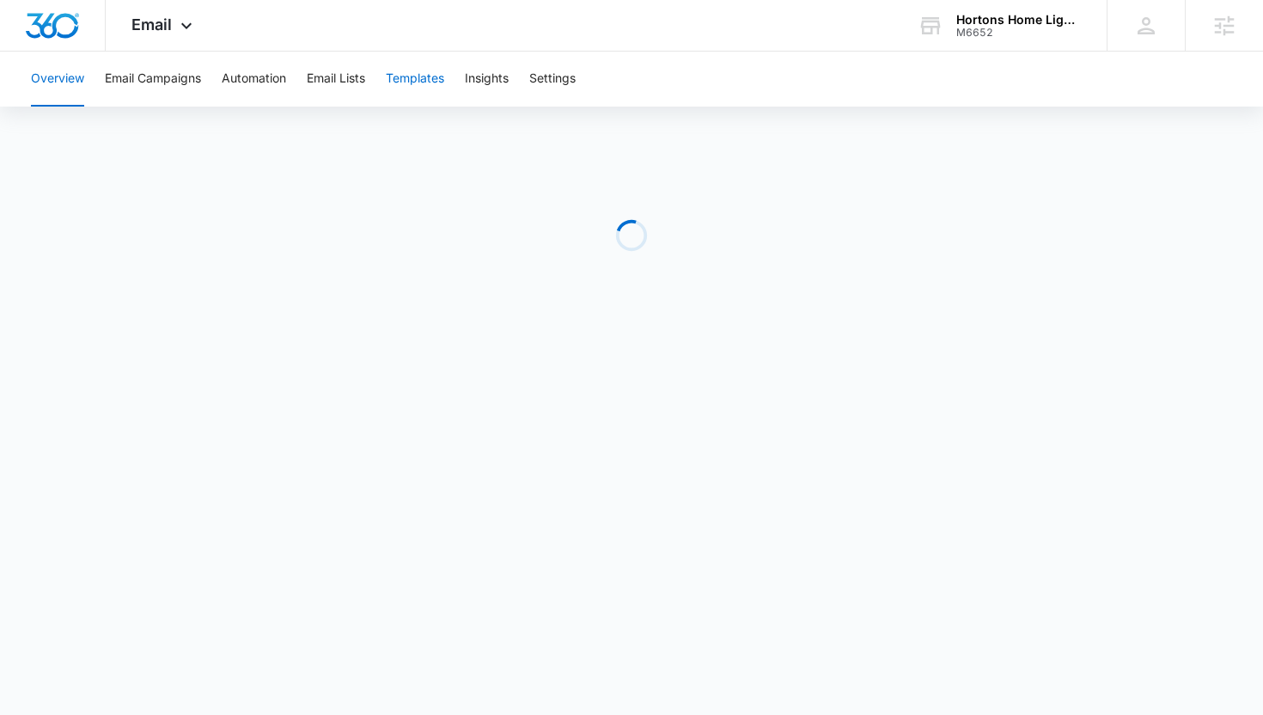
click at [405, 87] on button "Templates" at bounding box center [415, 79] width 58 height 55
click at [1014, 30] on div "M6652" at bounding box center [1018, 33] width 125 height 12
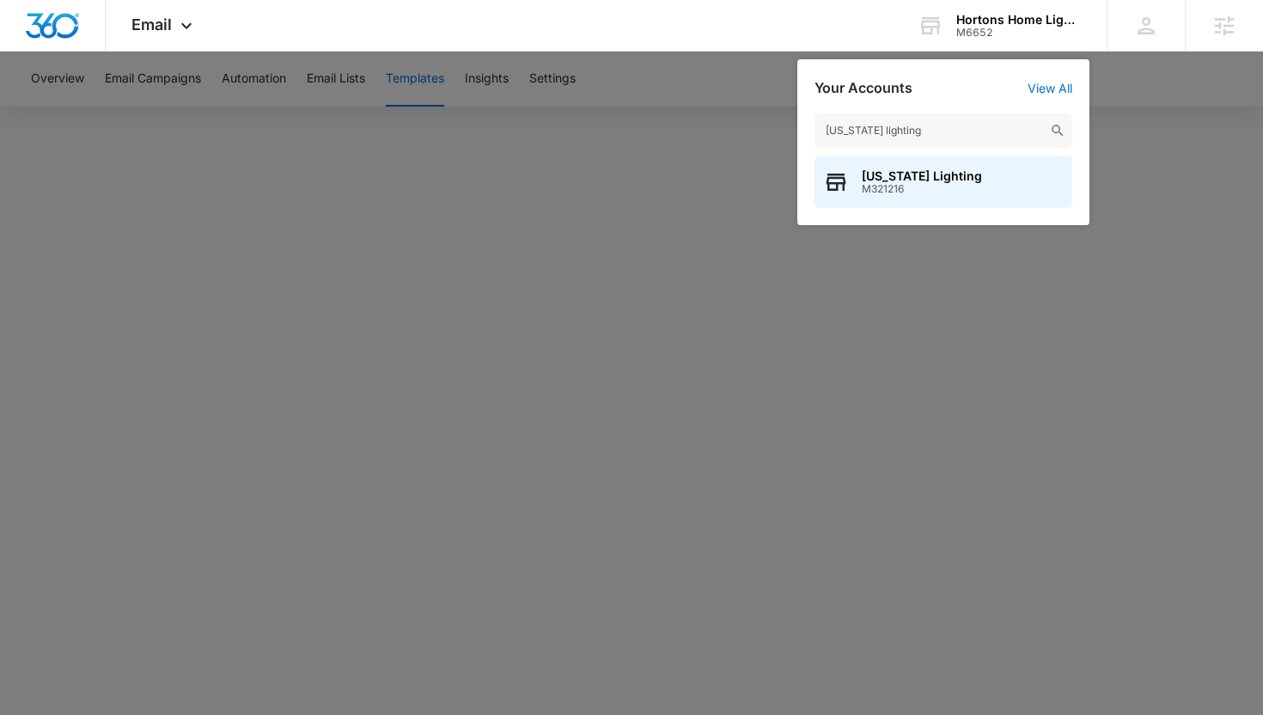
type input "[US_STATE] lighting"
click at [898, 192] on span "M321216" at bounding box center [922, 189] width 120 height 12
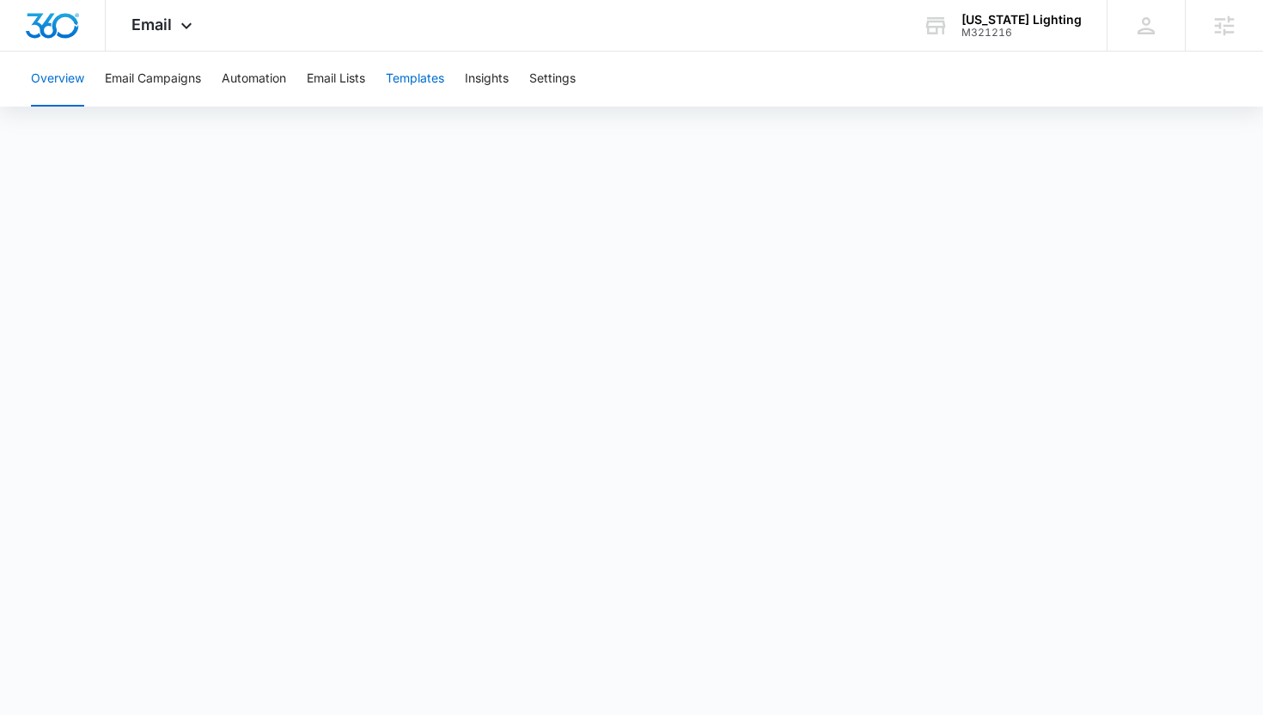
click at [393, 76] on button "Templates" at bounding box center [415, 79] width 58 height 55
click at [299, 82] on div "Overview Email Campaigns Automation Email Lists Templates Insights Settings" at bounding box center [631, 79] width 1221 height 55
click at [326, 82] on button "Email Lists" at bounding box center [336, 79] width 58 height 55
click at [402, 81] on button "Templates" at bounding box center [415, 79] width 58 height 55
click at [994, 35] on div "M321216" at bounding box center [1021, 33] width 120 height 12
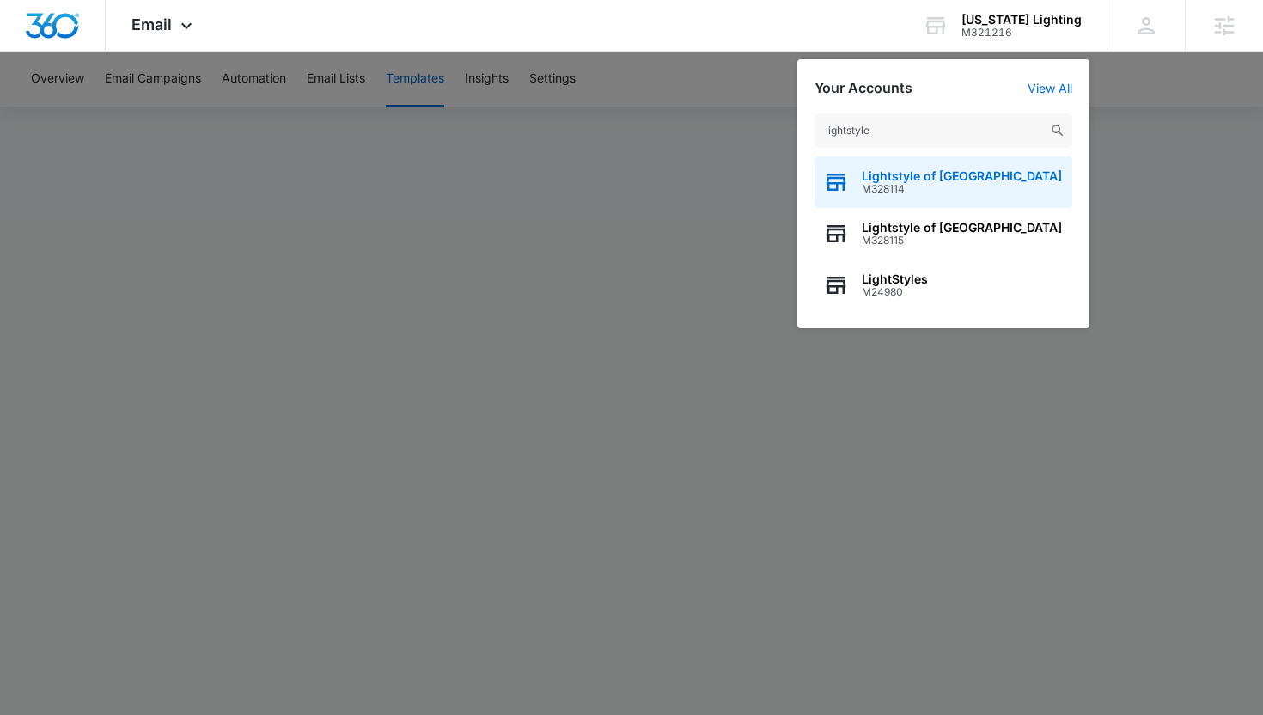
type input "lightstyle"
click at [945, 198] on div "Lightstyle of Orlando M328114" at bounding box center [943, 182] width 258 height 52
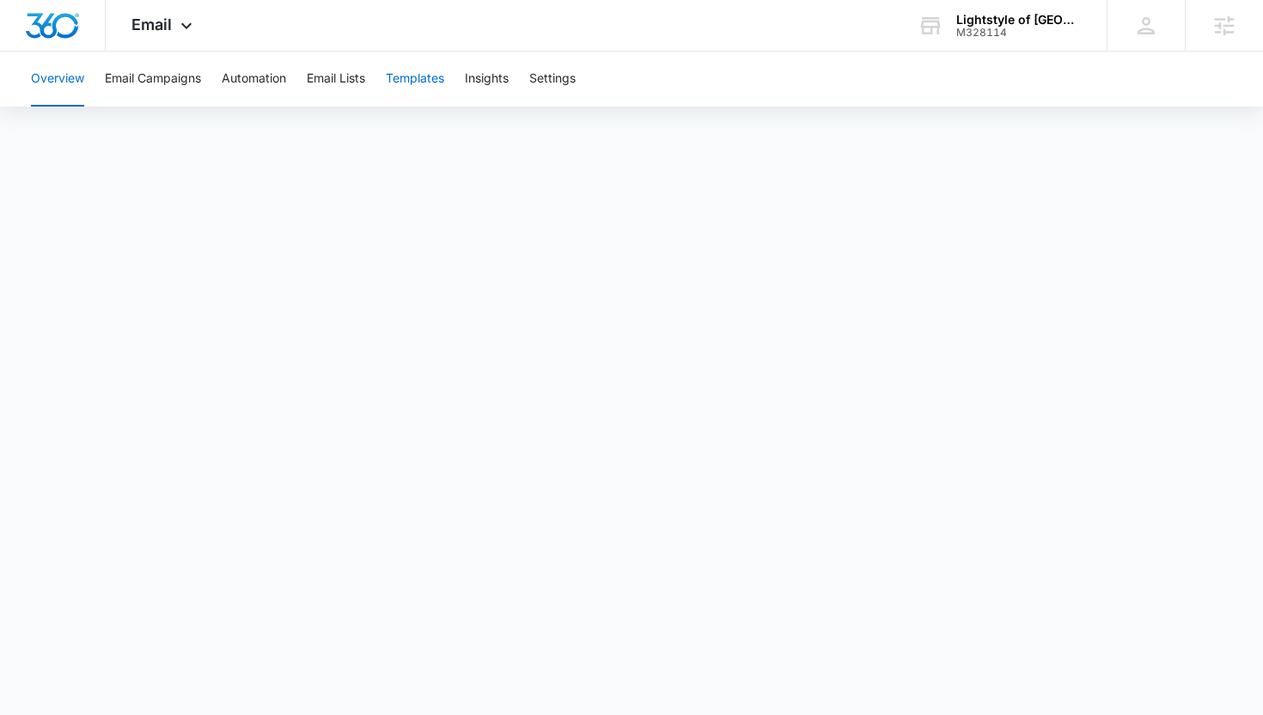
click at [436, 100] on button "Templates" at bounding box center [415, 79] width 58 height 55
click at [337, 82] on button "Email Lists" at bounding box center [336, 79] width 58 height 55
click at [411, 77] on button "Templates" at bounding box center [415, 79] width 58 height 55
click at [997, 15] on div "Lightstyle of [GEOGRAPHIC_DATA]" at bounding box center [1018, 20] width 125 height 14
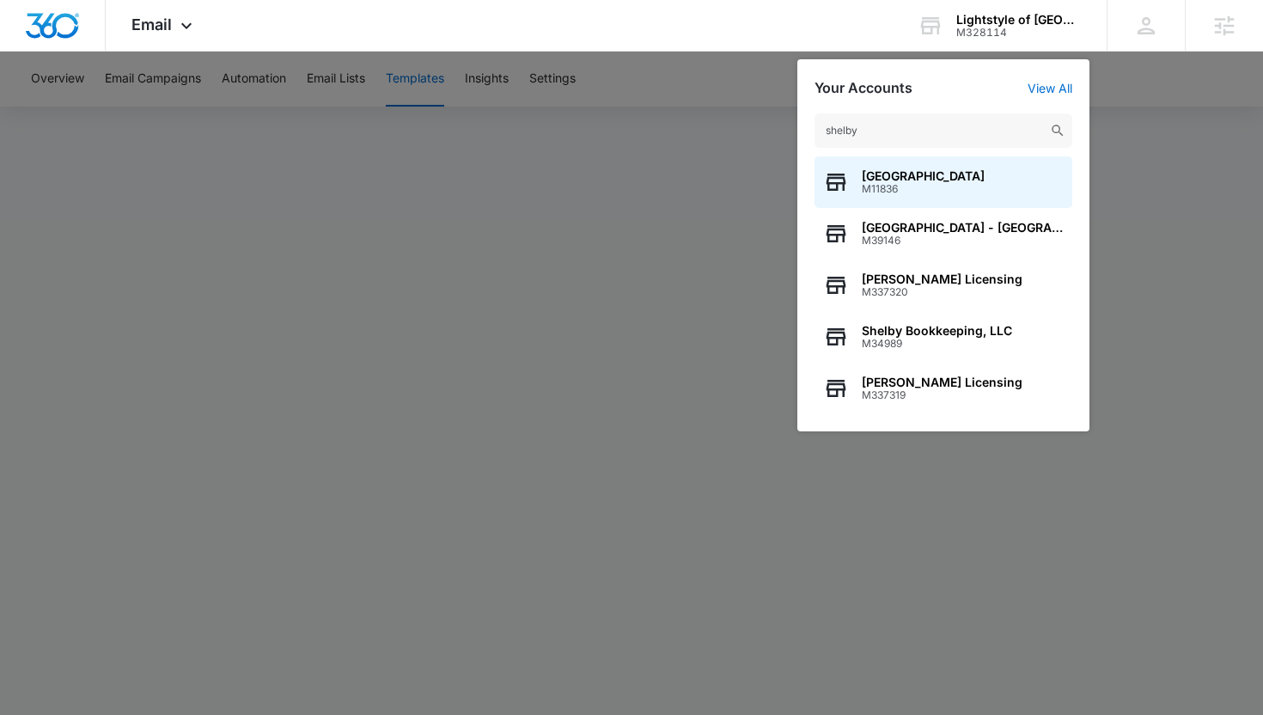
type input "shelby"
click at [932, 185] on span "M11836" at bounding box center [923, 189] width 123 height 12
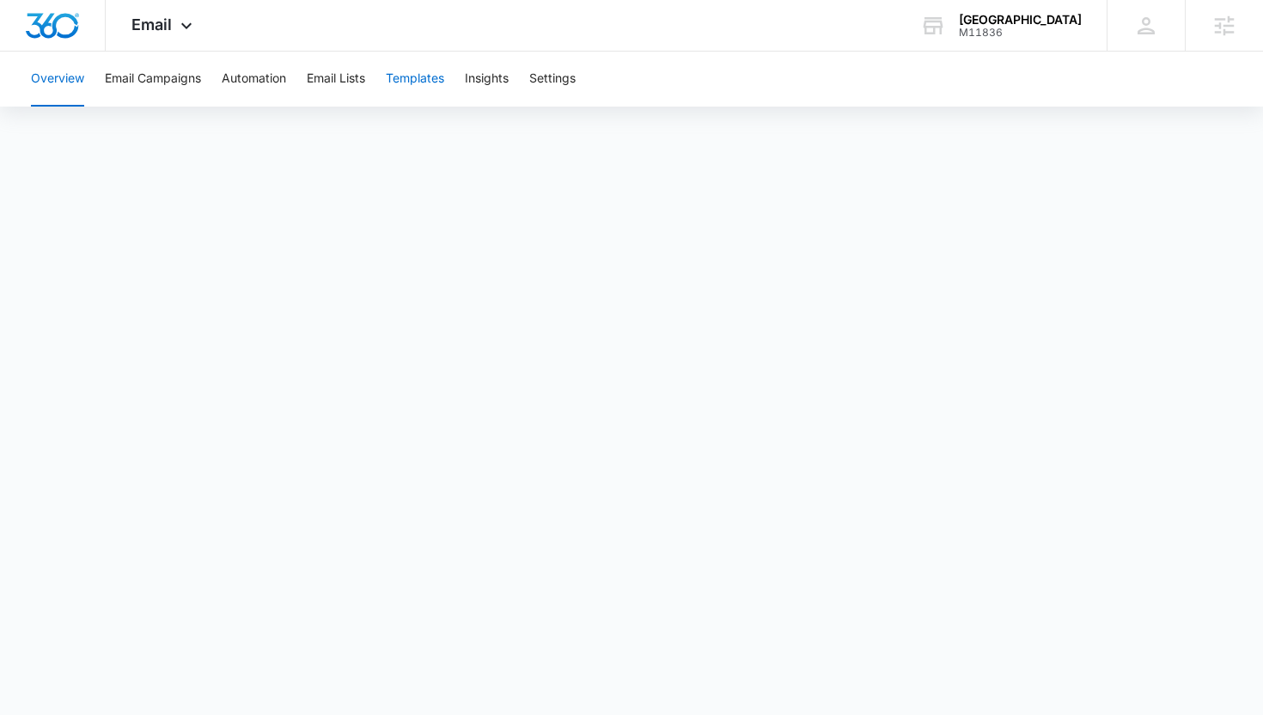
click at [411, 70] on button "Templates" at bounding box center [415, 79] width 58 height 55
click at [340, 79] on button "Email Lists" at bounding box center [336, 79] width 58 height 55
click at [417, 82] on button "Templates" at bounding box center [415, 79] width 58 height 55
click at [984, 27] on div "M11836" at bounding box center [1020, 33] width 123 height 12
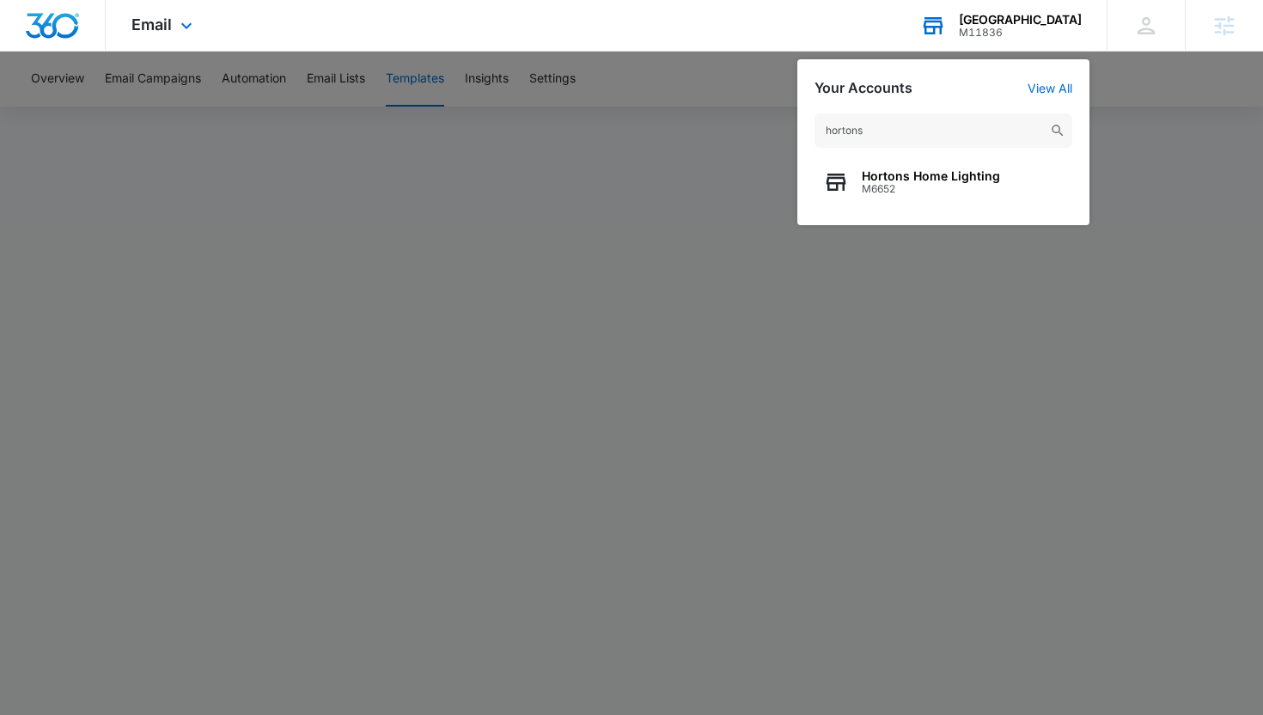
type input "hortons"
click at [923, 173] on span "Hortons Home Lighting" at bounding box center [931, 176] width 138 height 14
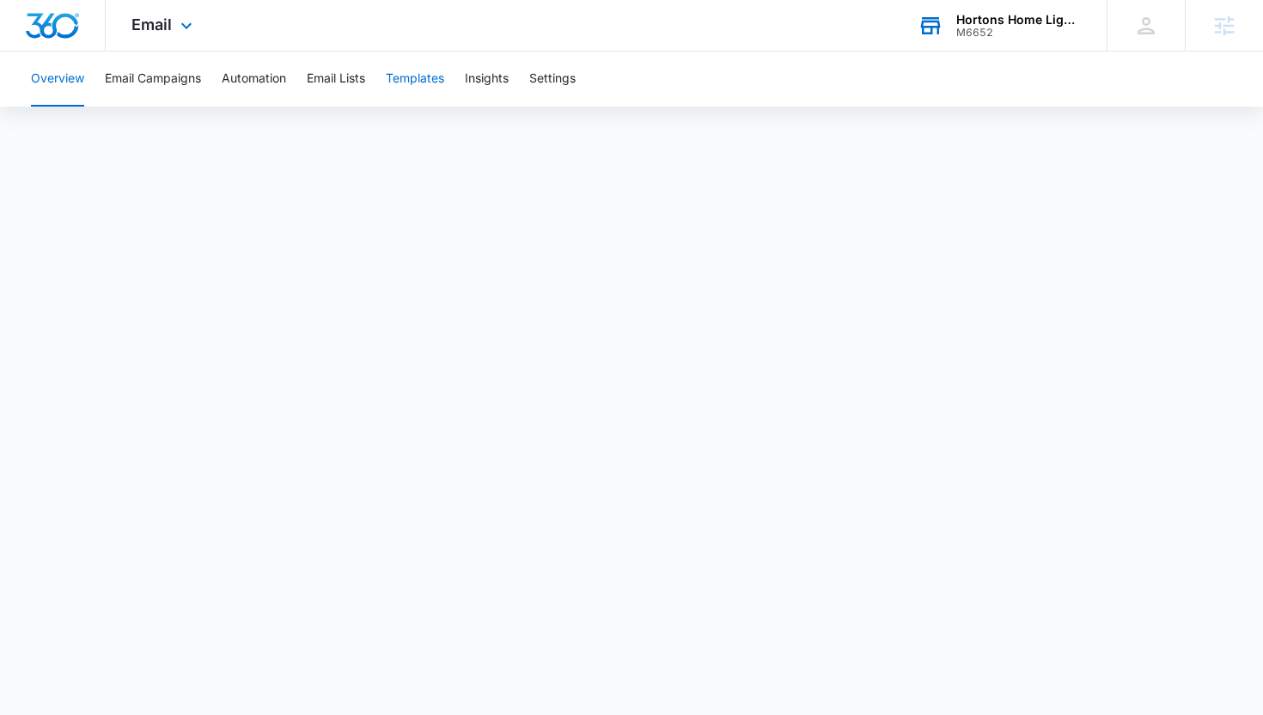
click at [430, 89] on button "Templates" at bounding box center [415, 79] width 58 height 55
click at [242, 76] on button "Automation" at bounding box center [254, 79] width 64 height 55
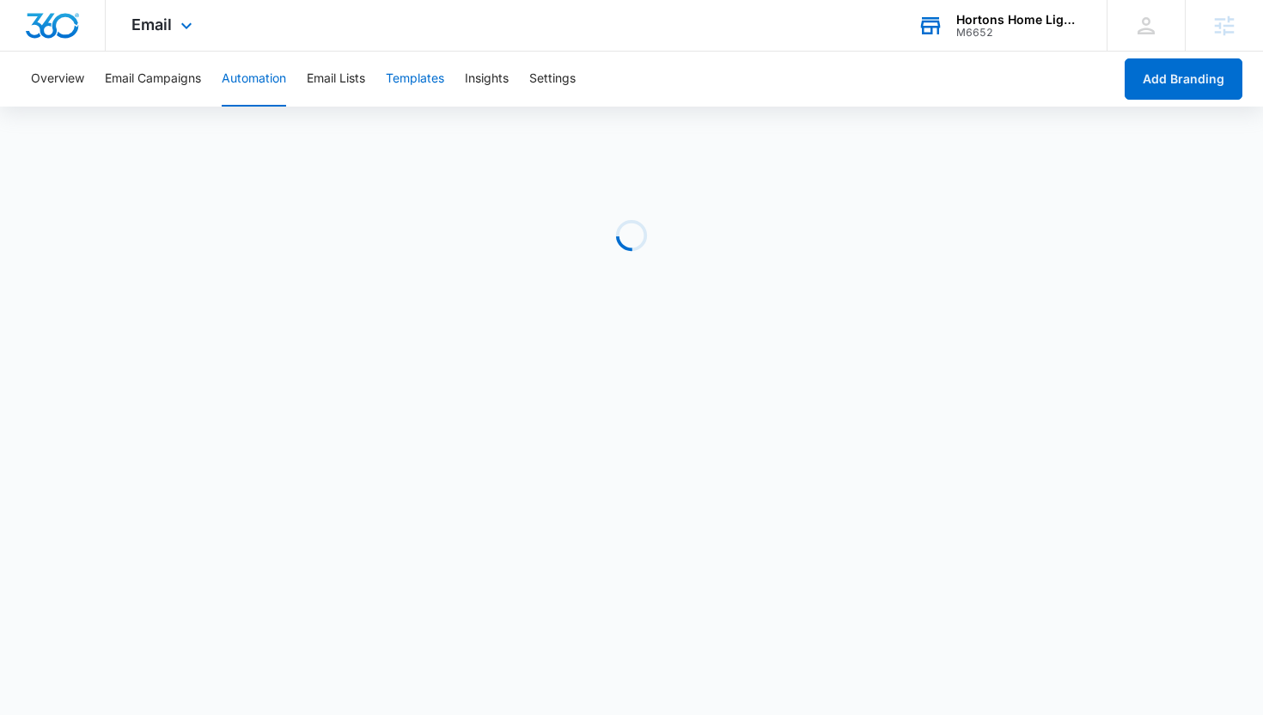
click at [391, 73] on button "Templates" at bounding box center [415, 79] width 58 height 55
click at [953, 10] on div "Hortons Home Lighting M6652 Your Accounts View All" at bounding box center [999, 25] width 215 height 51
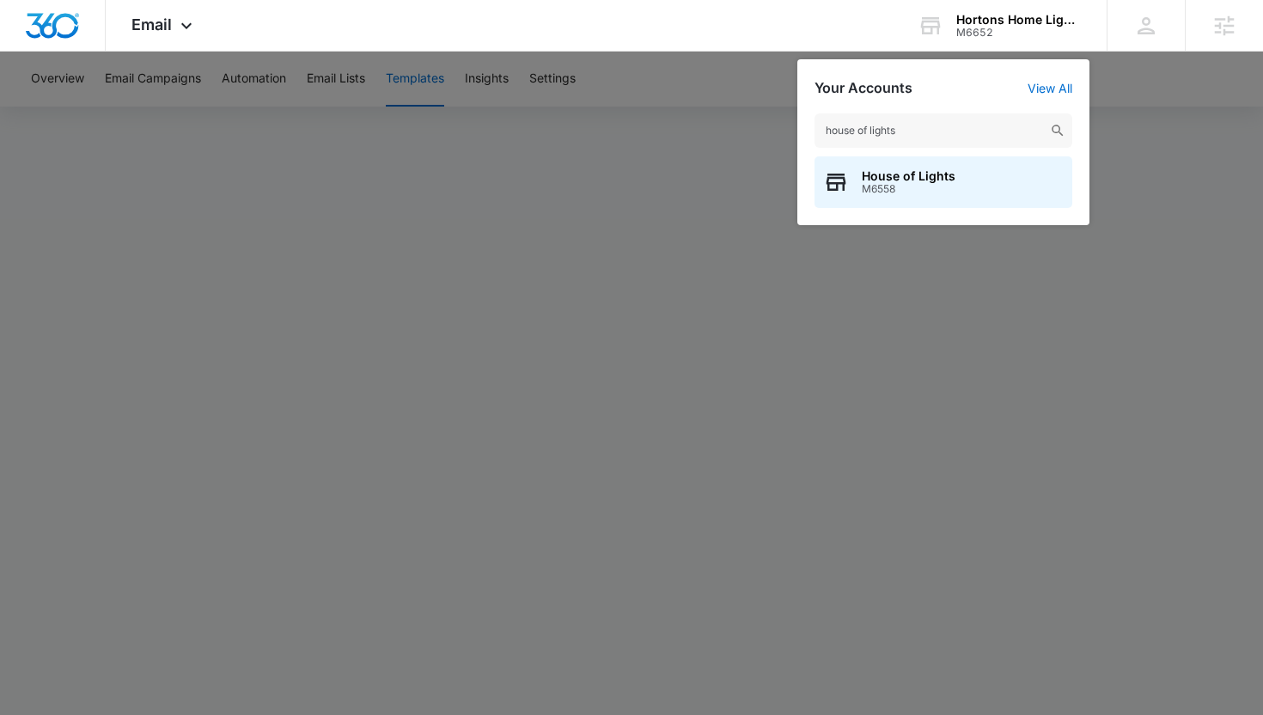
type input "house of lights"
click at [901, 194] on span "M6558" at bounding box center [909, 189] width 94 height 12
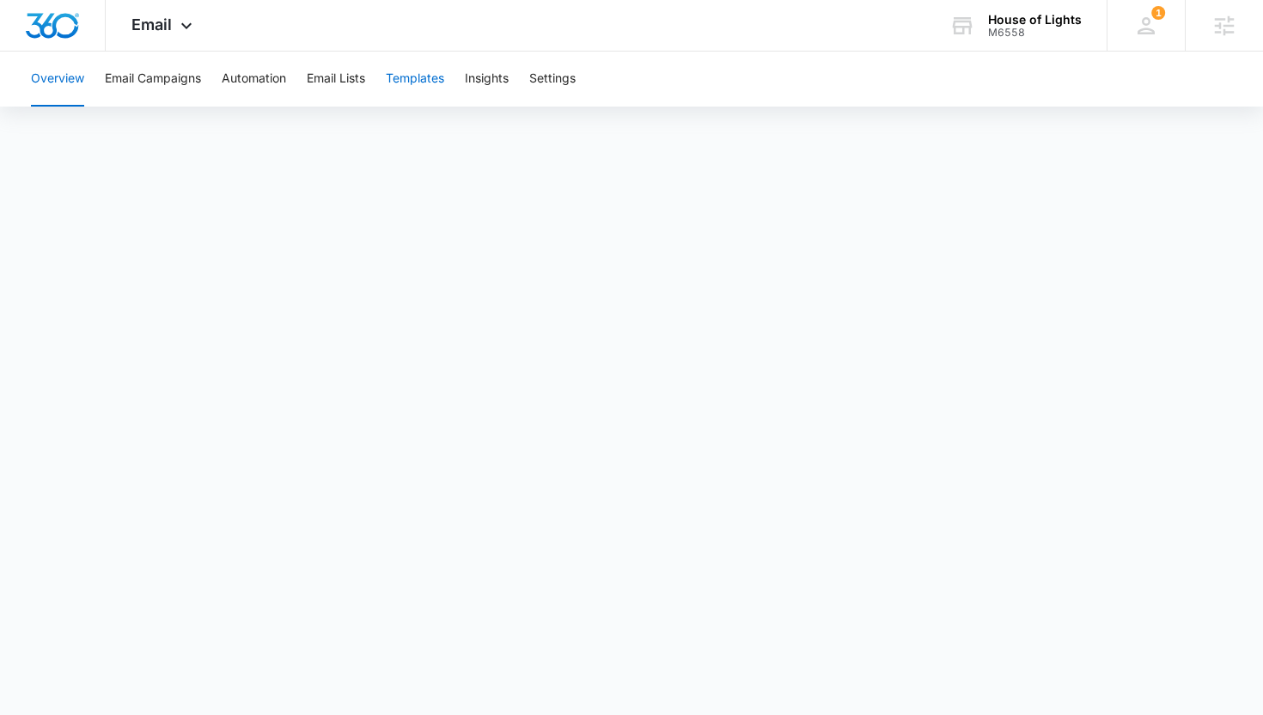
click at [424, 74] on button "Templates" at bounding box center [415, 79] width 58 height 55
click at [330, 62] on button "Email Lists" at bounding box center [336, 79] width 58 height 55
click at [405, 77] on button "Templates" at bounding box center [415, 79] width 58 height 55
click at [267, 82] on button "Automation" at bounding box center [254, 79] width 64 height 55
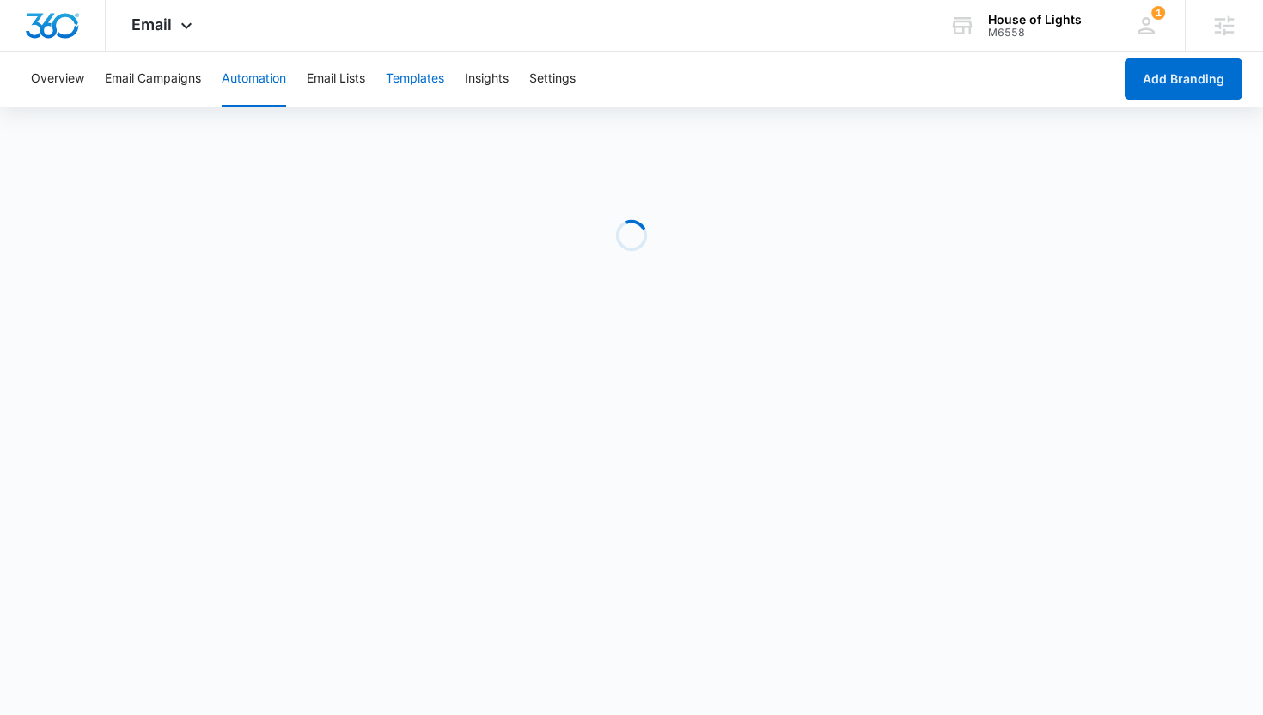
click at [444, 82] on button "Templates" at bounding box center [415, 79] width 58 height 55
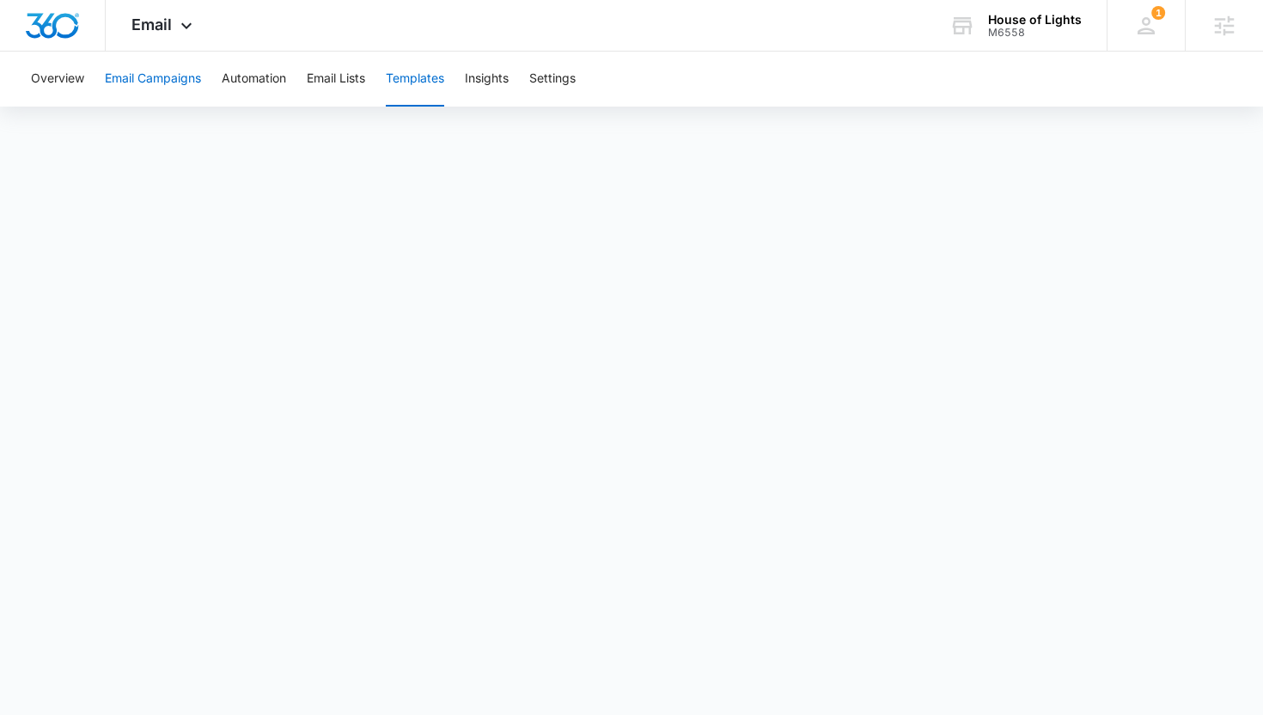
click at [197, 83] on button "Email Campaigns" at bounding box center [153, 79] width 96 height 55
click at [420, 84] on button "Templates" at bounding box center [415, 79] width 58 height 55
click at [172, 84] on button "Email Campaigns" at bounding box center [153, 79] width 96 height 55
click at [975, 21] on icon at bounding box center [962, 26] width 26 height 26
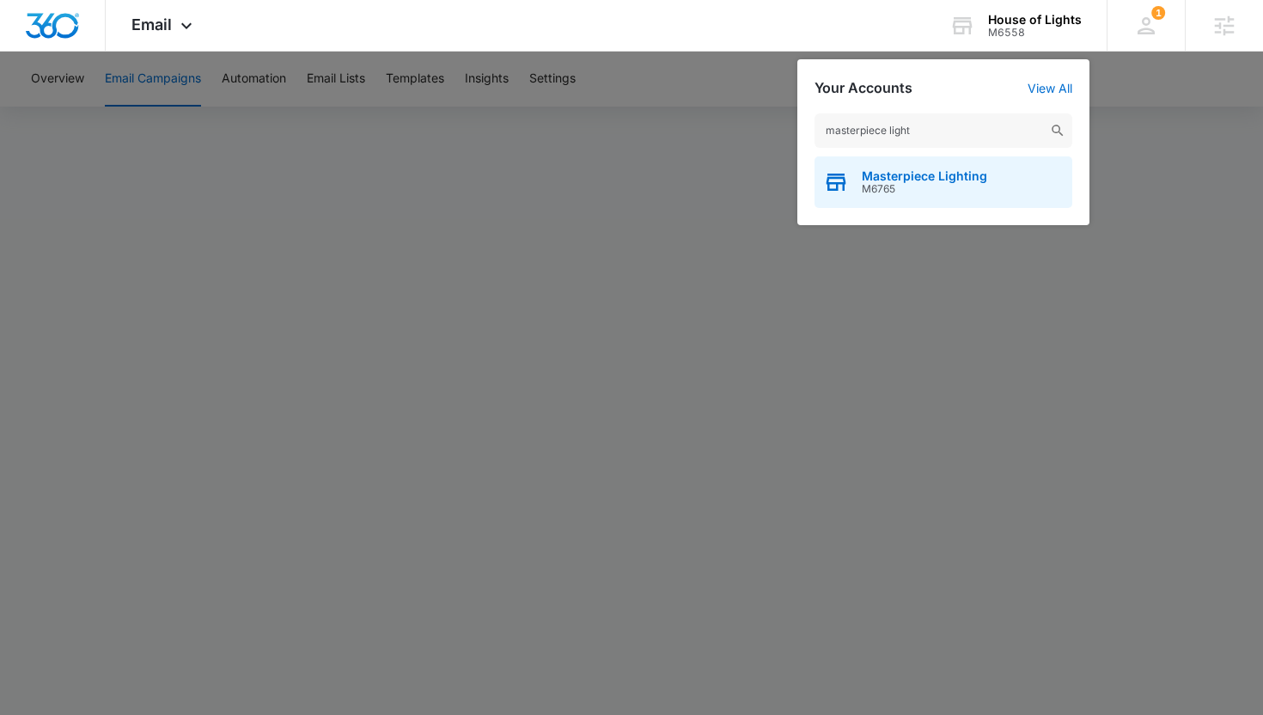
type input "masterpiece light"
click at [989, 186] on div "Masterpiece Lighting M6765" at bounding box center [943, 182] width 258 height 52
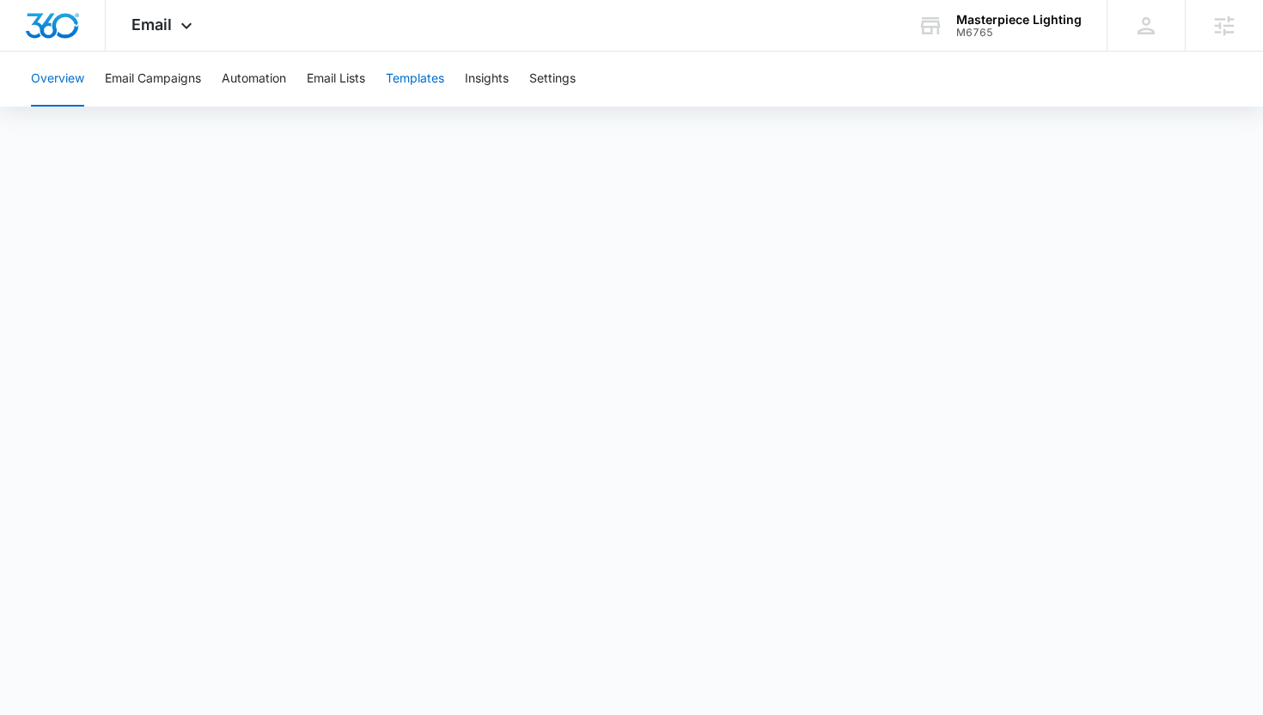
click at [411, 85] on button "Templates" at bounding box center [415, 79] width 58 height 55
click at [258, 70] on button "Automation" at bounding box center [254, 79] width 64 height 55
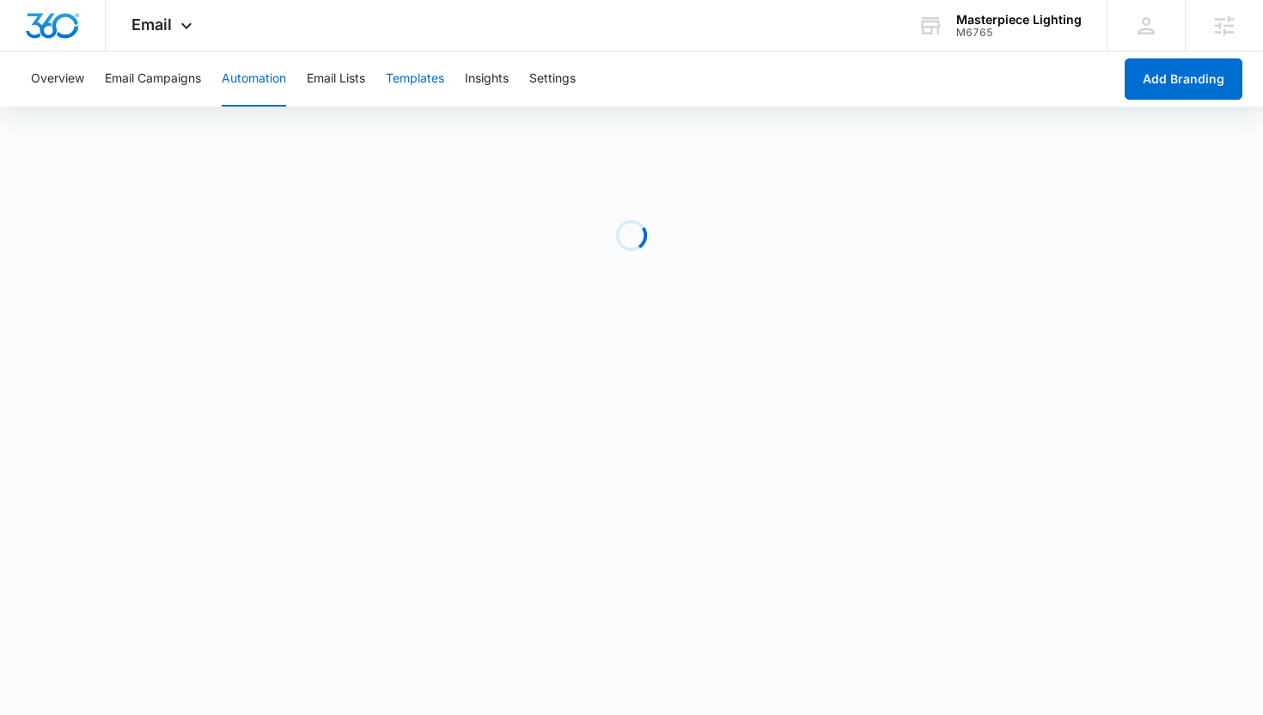
click at [424, 73] on button "Templates" at bounding box center [415, 79] width 58 height 55
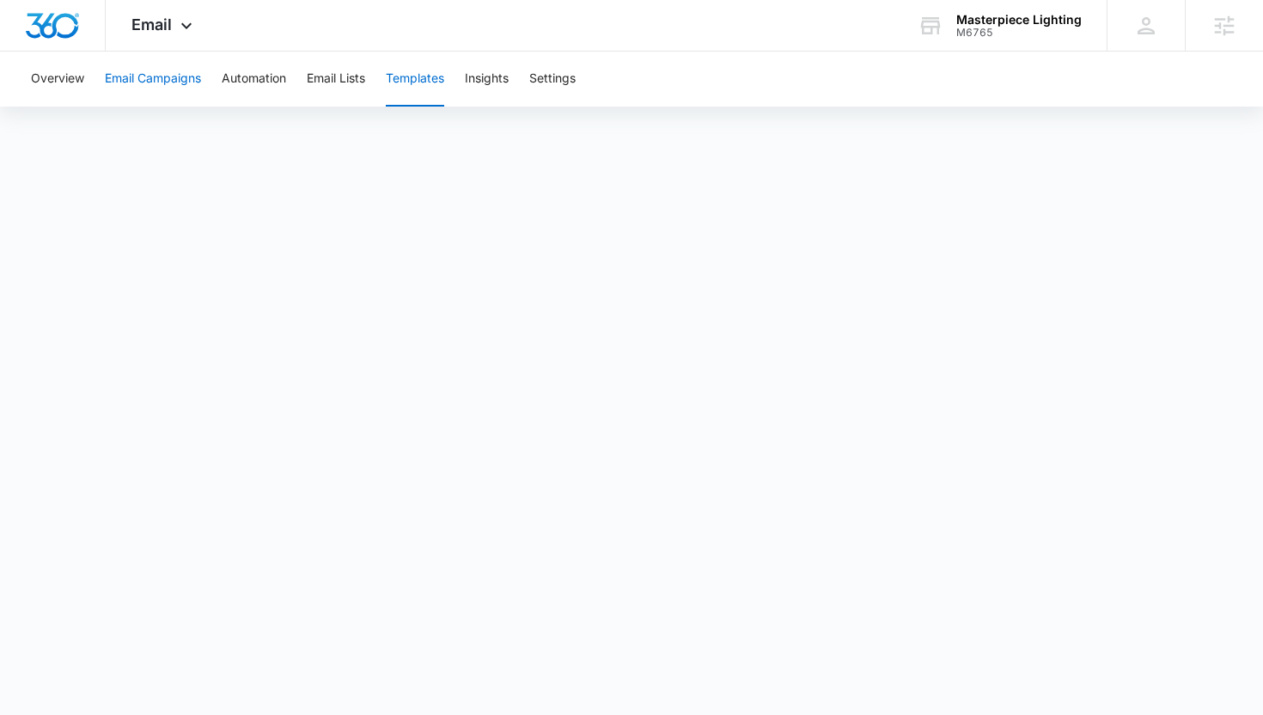
click at [158, 85] on button "Email Campaigns" at bounding box center [153, 79] width 96 height 55
click at [425, 73] on button "Templates" at bounding box center [415, 79] width 58 height 55
